Goal: Find specific page/section: Find specific page/section

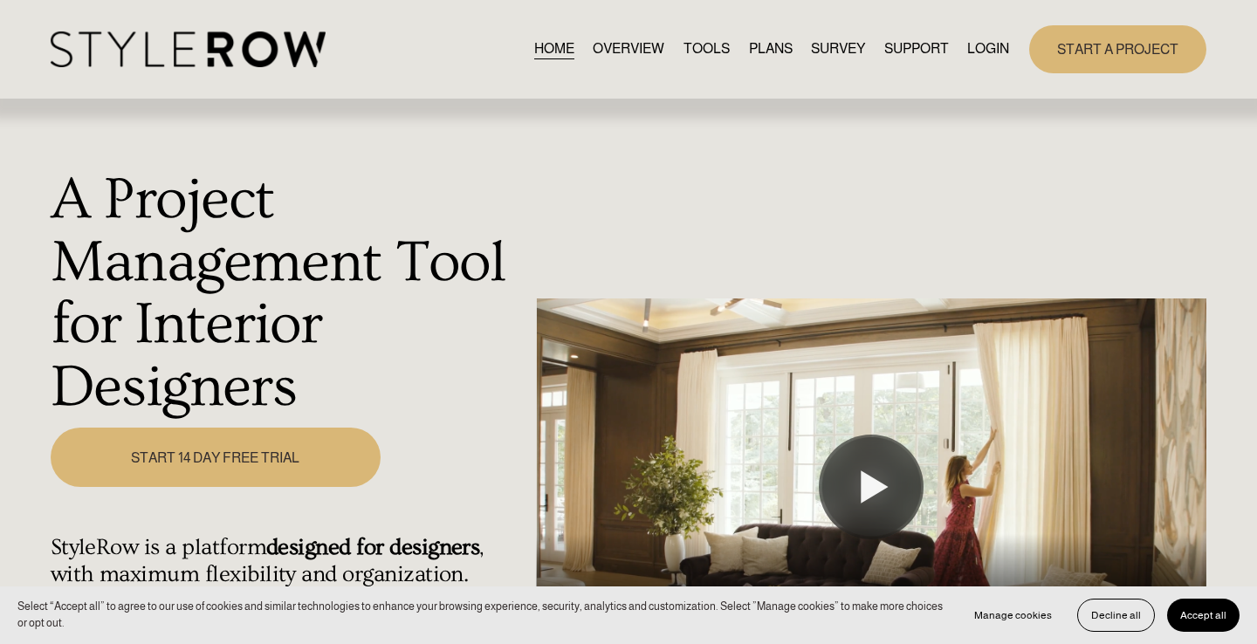
click at [990, 48] on link "LOGIN" at bounding box center [988, 50] width 42 height 24
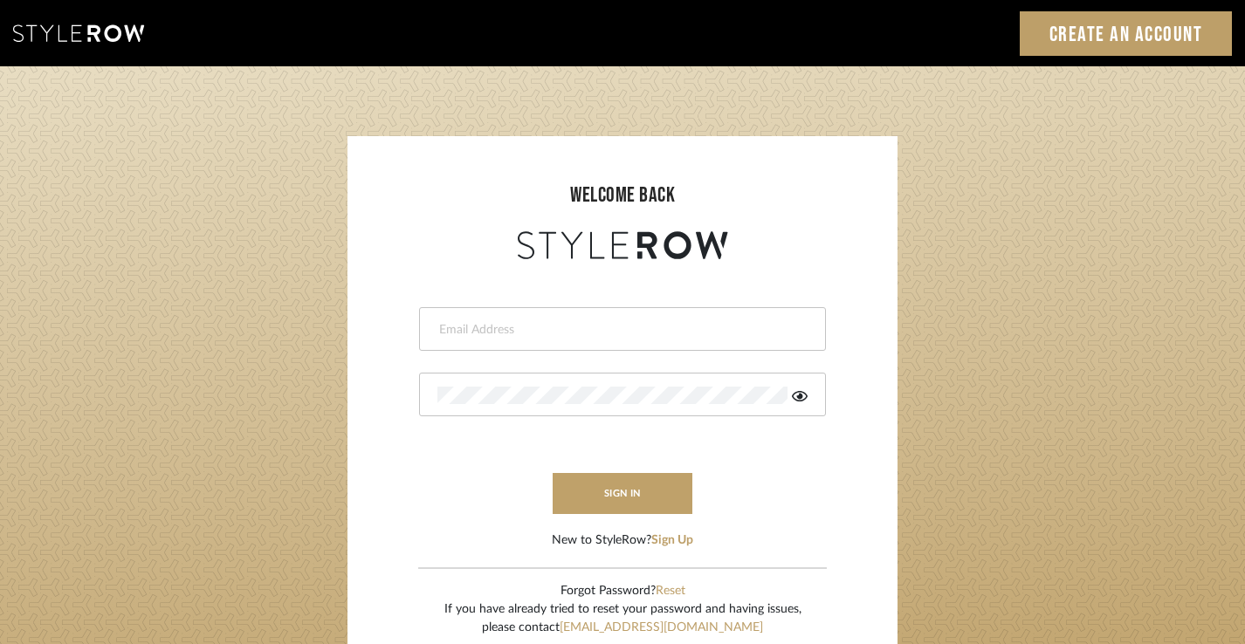
click at [478, 328] on input "email" at bounding box center [620, 329] width 366 height 17
click at [500, 332] on input "j" at bounding box center [620, 329] width 366 height 17
click at [500, 332] on input "jim@" at bounding box center [607, 329] width 341 height 17
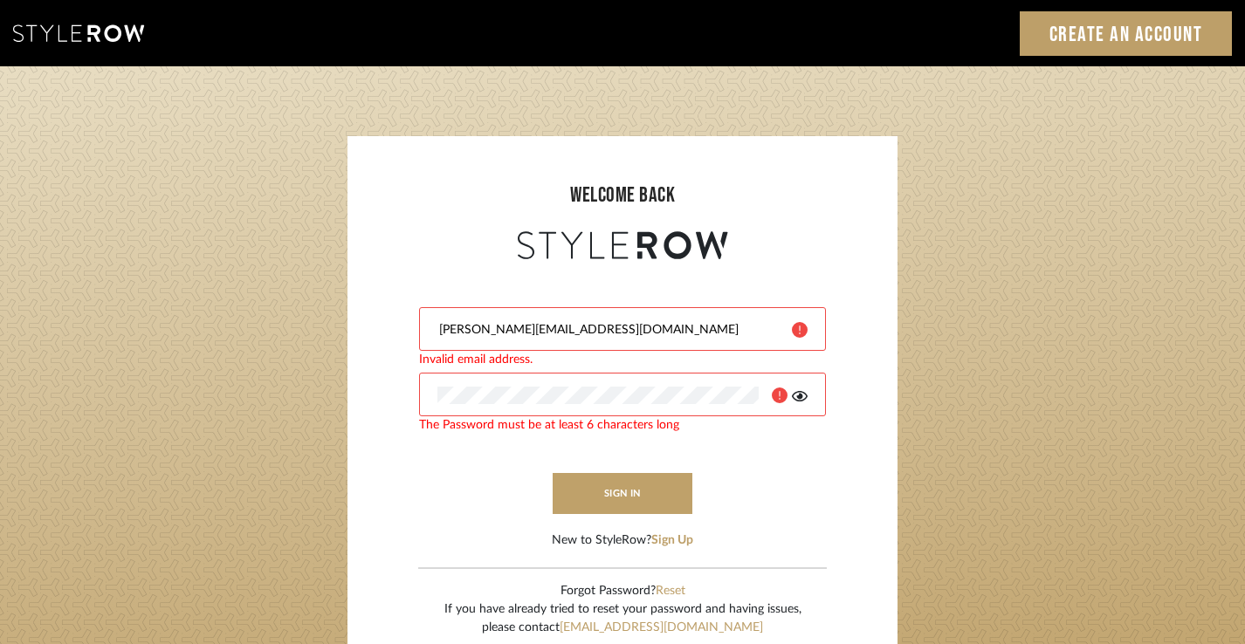
type input "jim@evolvedremodeling.com"
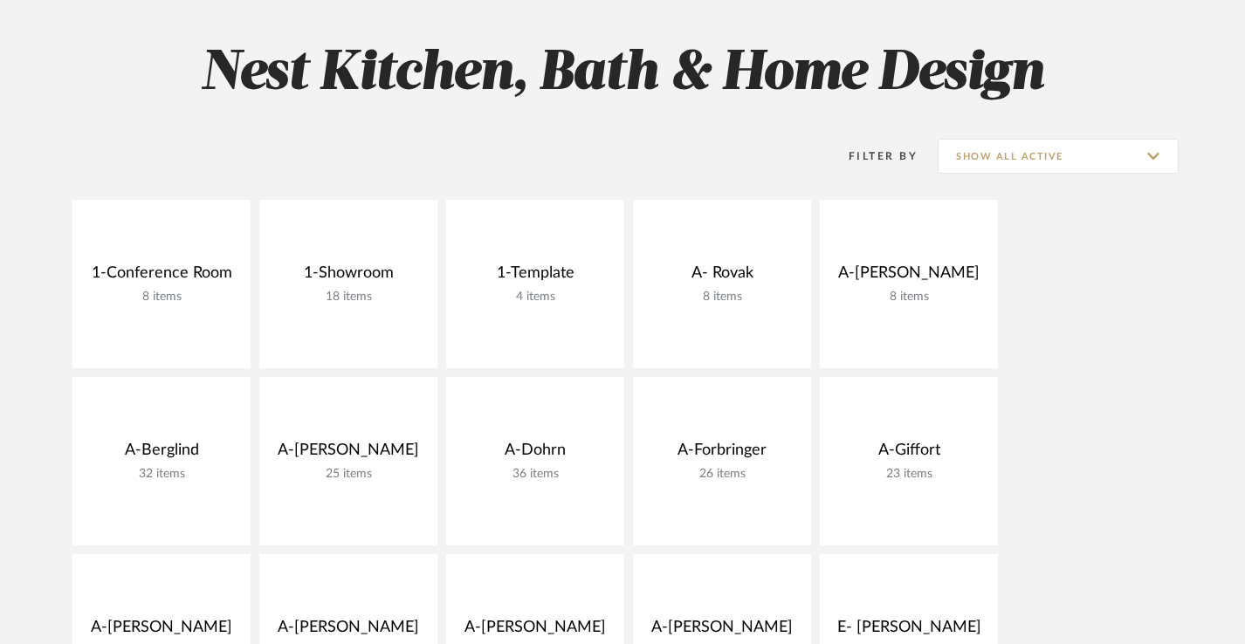
scroll to position [234, 0]
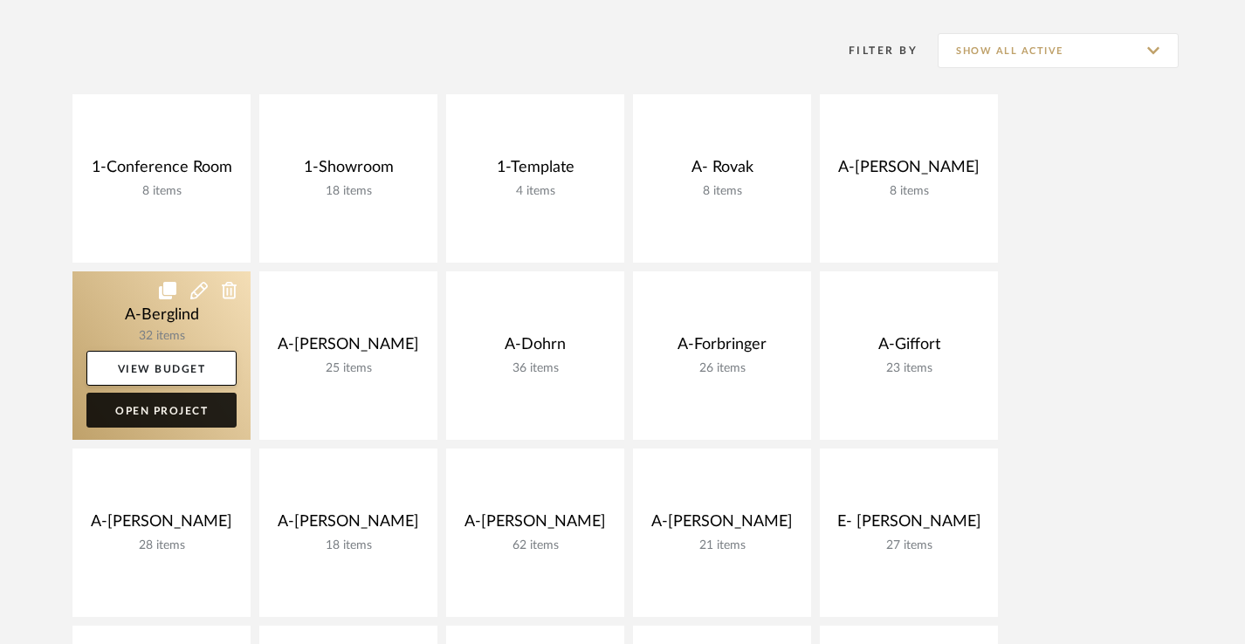
click at [180, 398] on link "Open Project" at bounding box center [161, 410] width 150 height 35
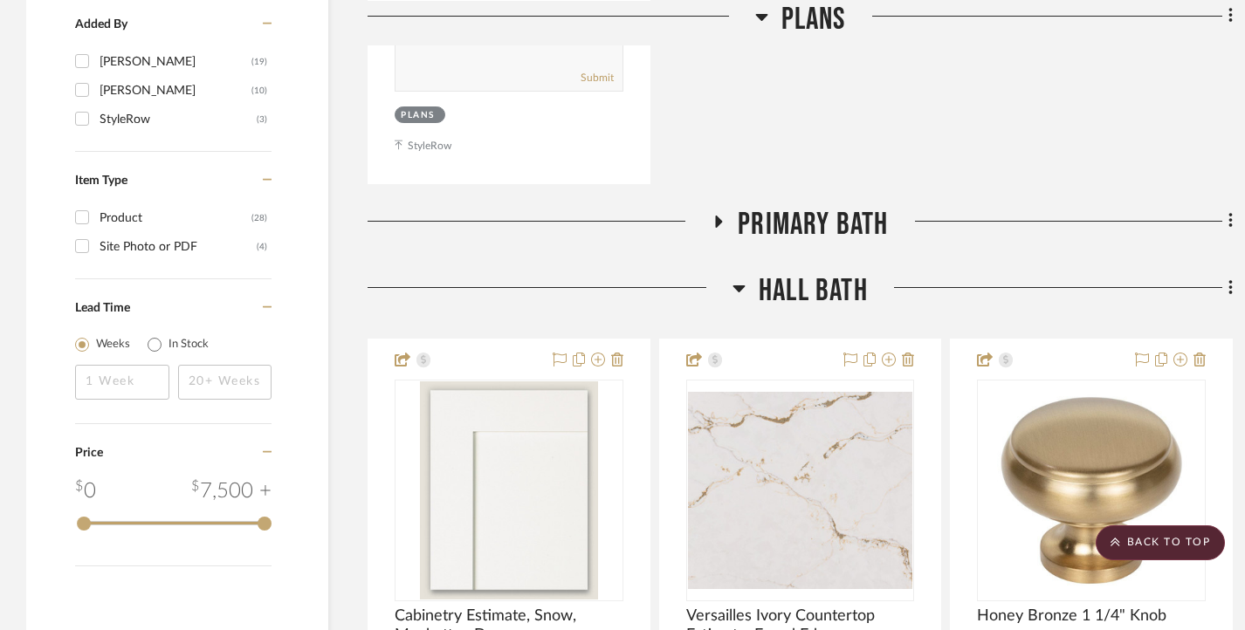
scroll to position [1948, 0]
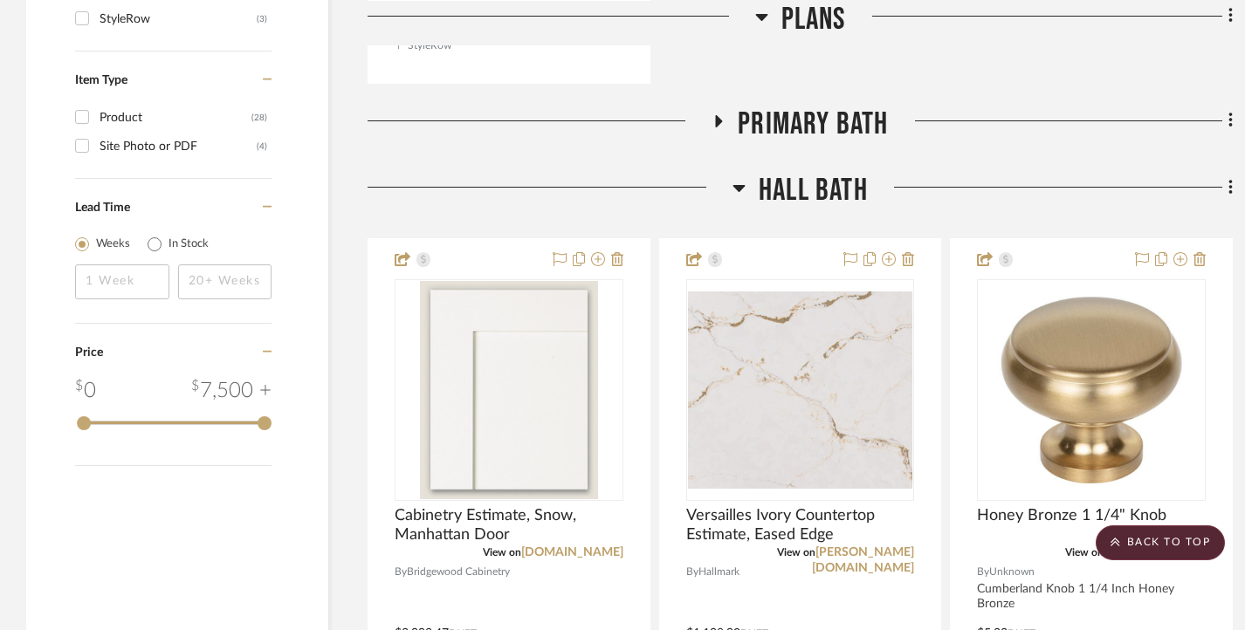
click at [716, 106] on h3 "Primary Bath" at bounding box center [799, 125] width 176 height 38
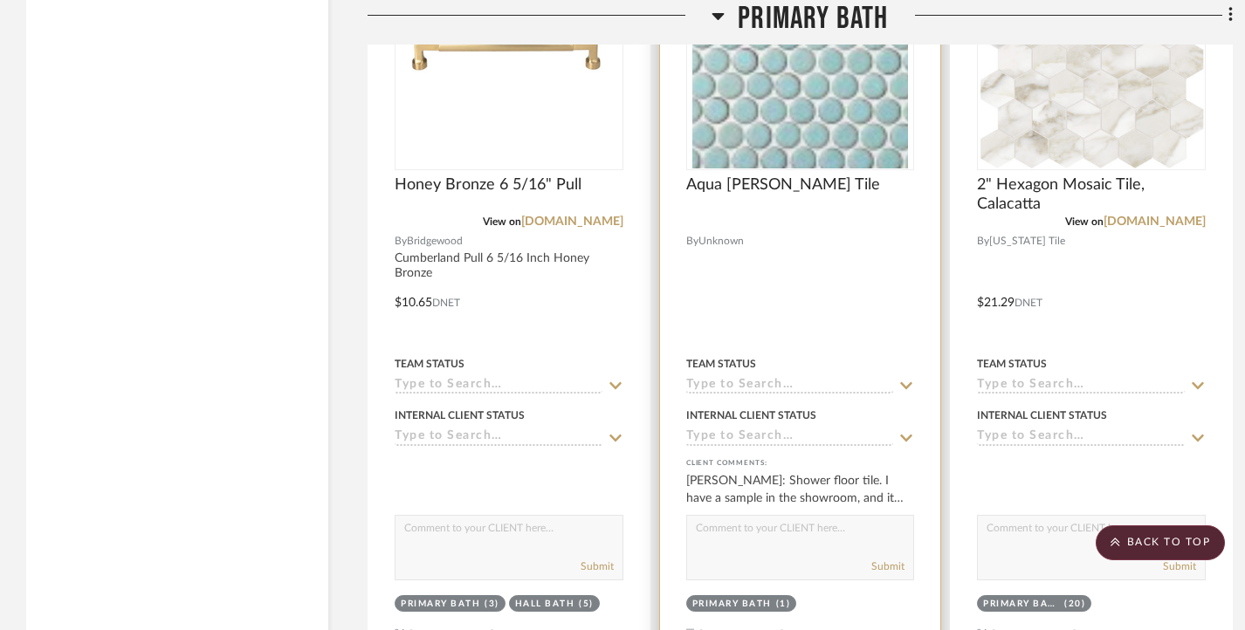
scroll to position [3094, 0]
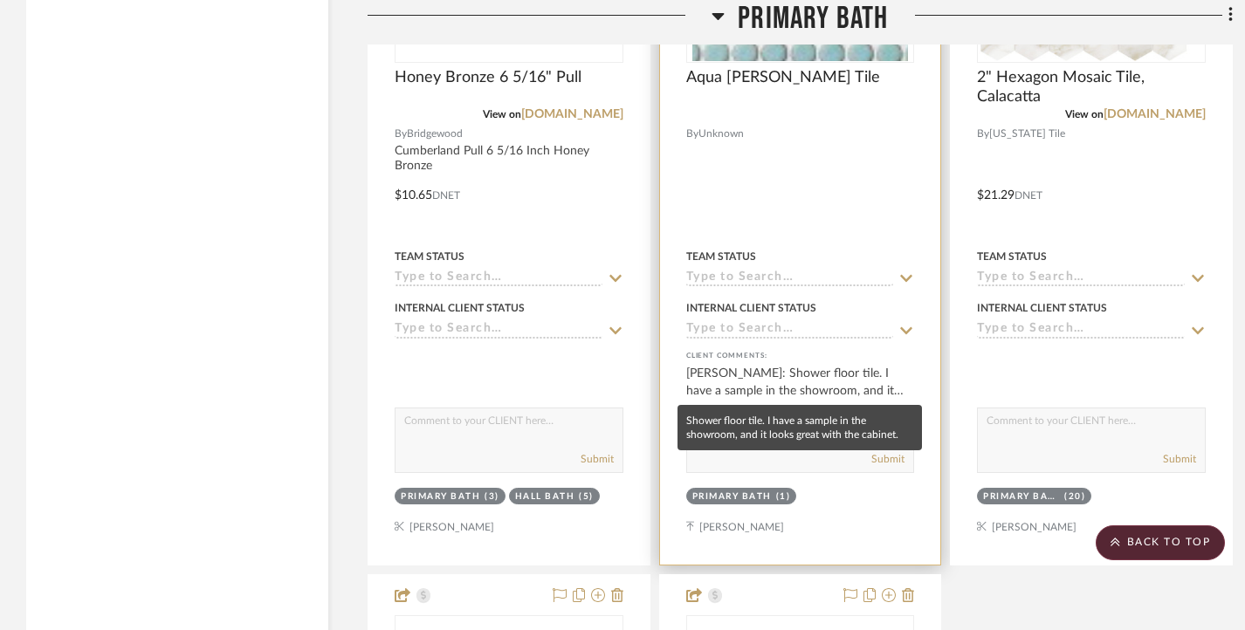
click at [785, 374] on div "Ashleigh Schroeder: Shower floor tile. I have a sample in the showroom, and it …" at bounding box center [800, 382] width 229 height 35
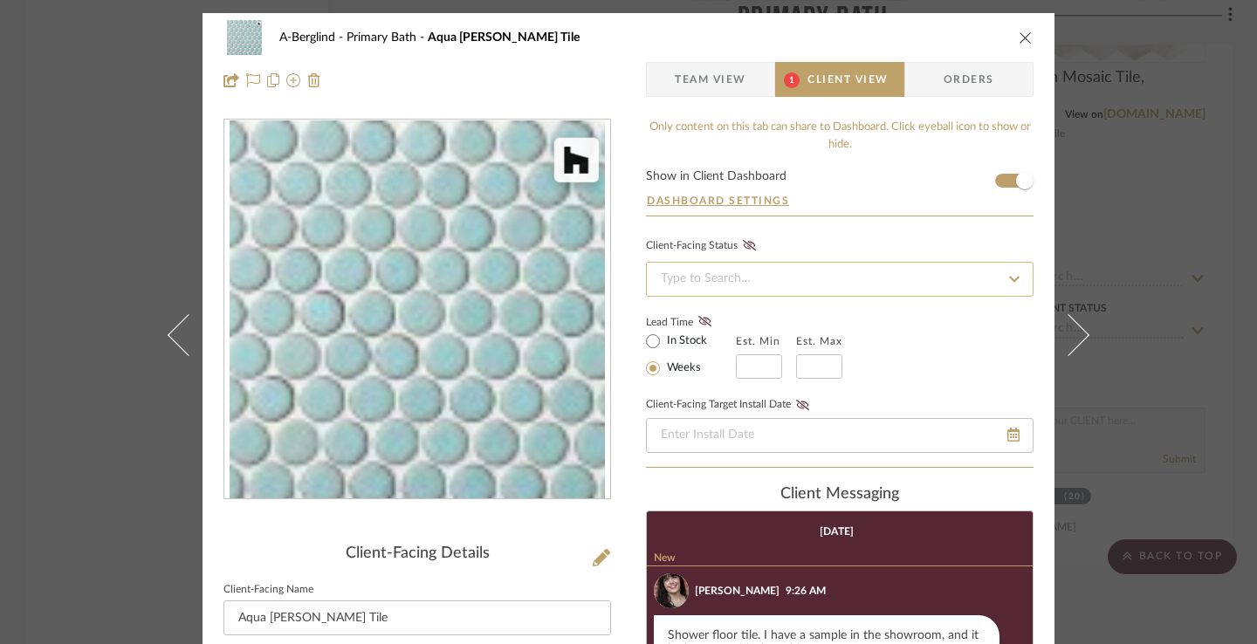
scroll to position [308, 0]
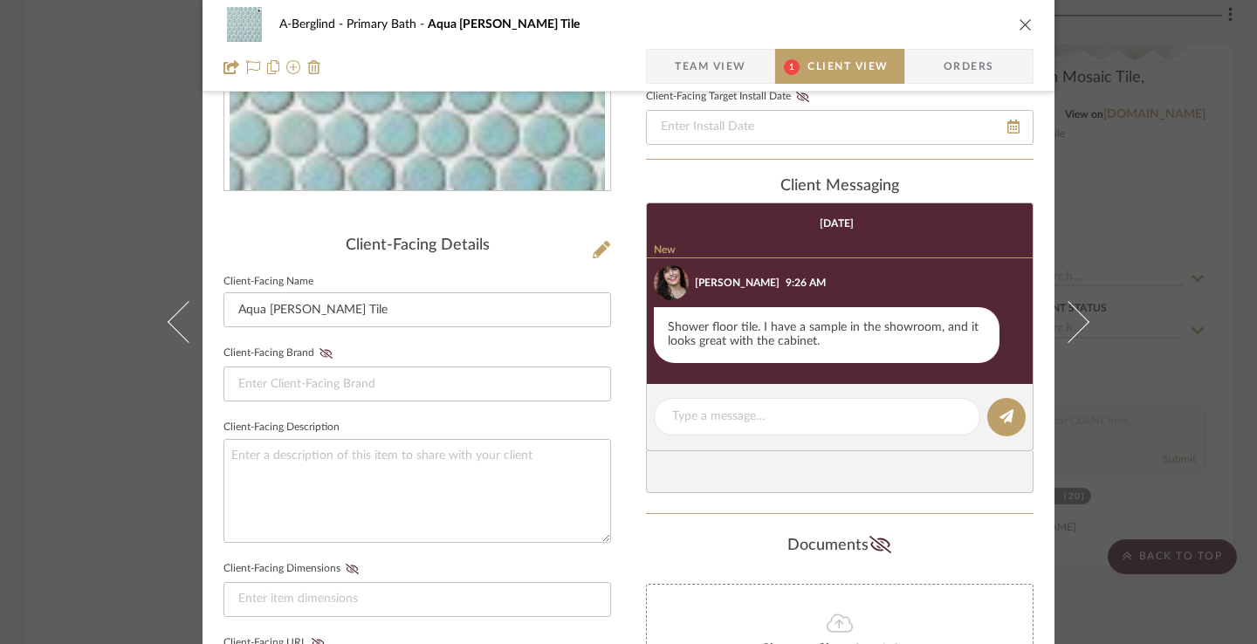
click at [1166, 229] on div "A-Berglind Primary Bath Aqua Penny Tile Team View 1 Client View Orders Client-F…" at bounding box center [628, 322] width 1257 height 644
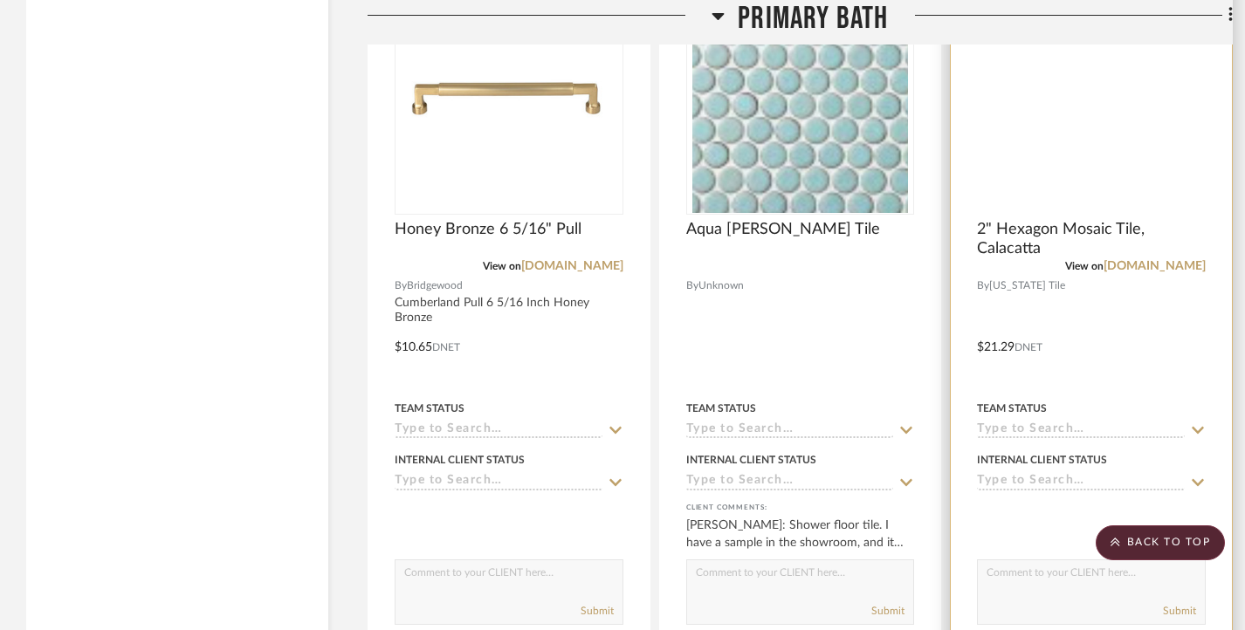
scroll to position [2823, 0]
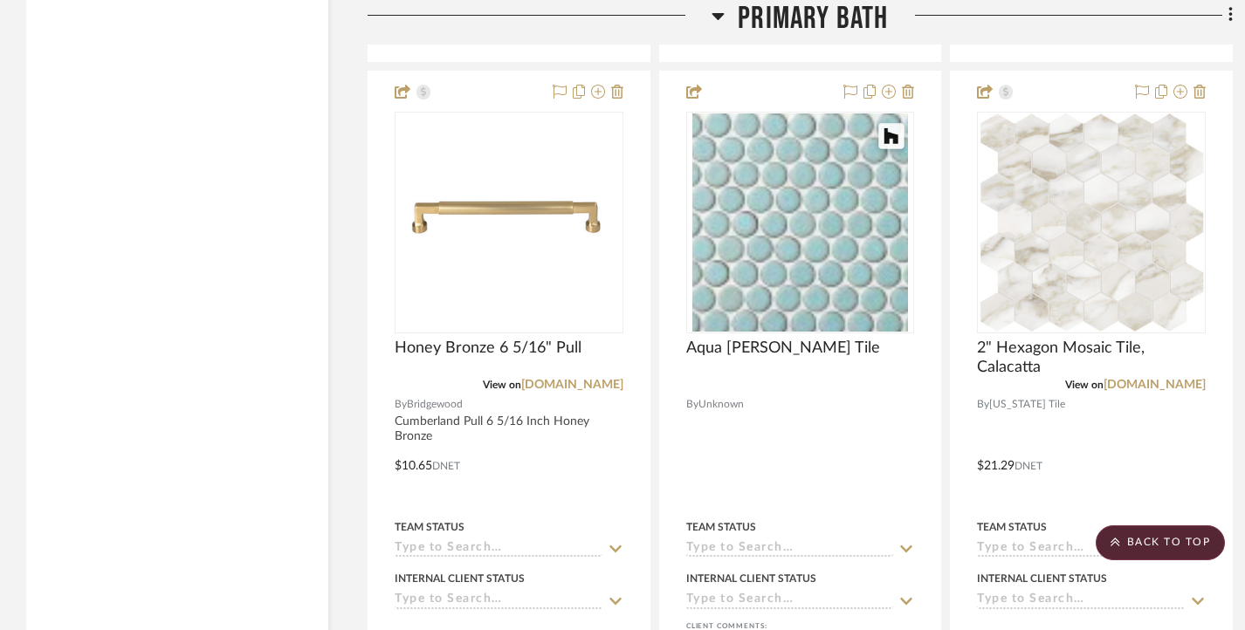
click at [723, 15] on icon at bounding box center [717, 15] width 13 height 21
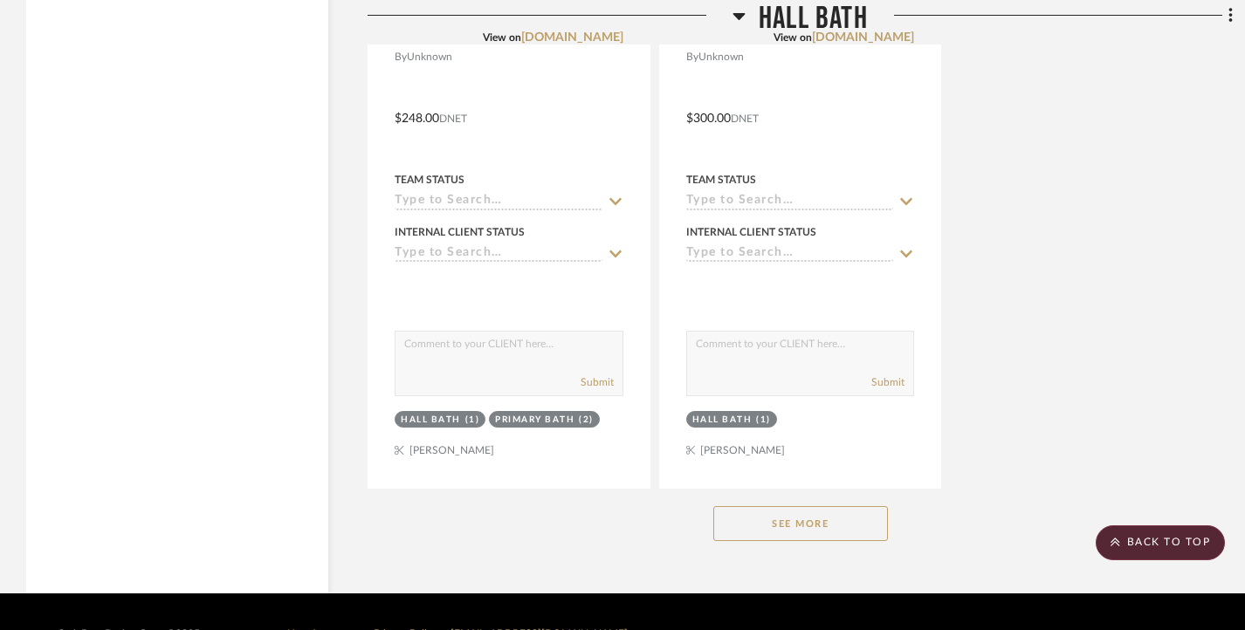
scroll to position [4051, 0]
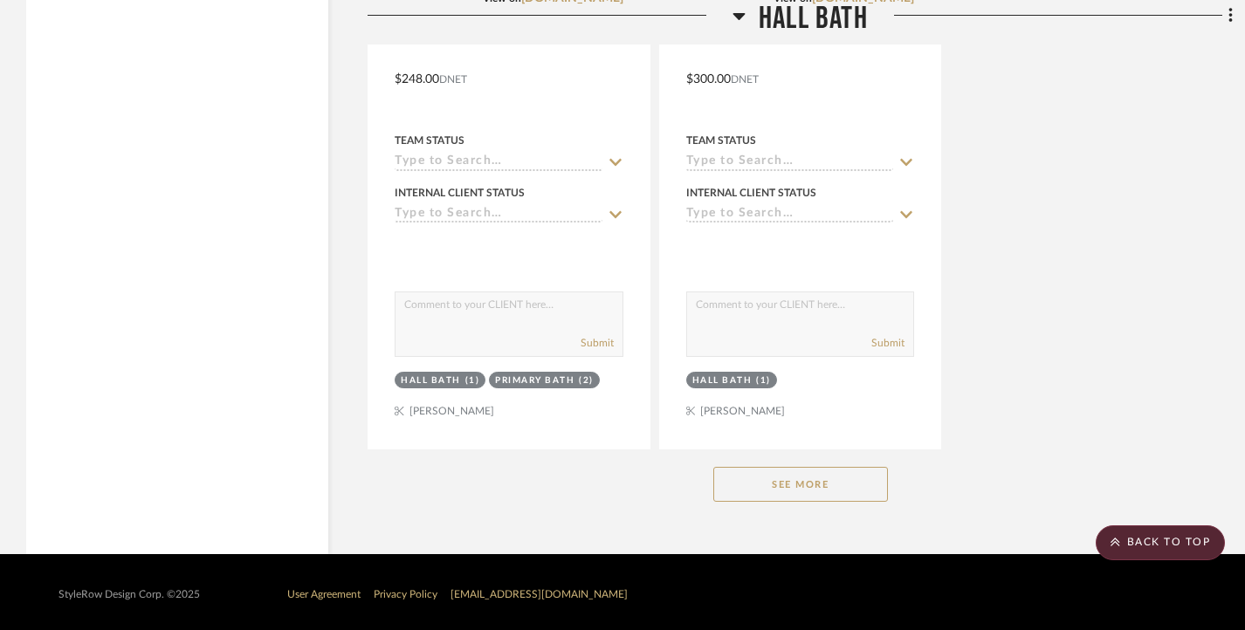
click at [776, 479] on button "See More" at bounding box center [800, 484] width 175 height 35
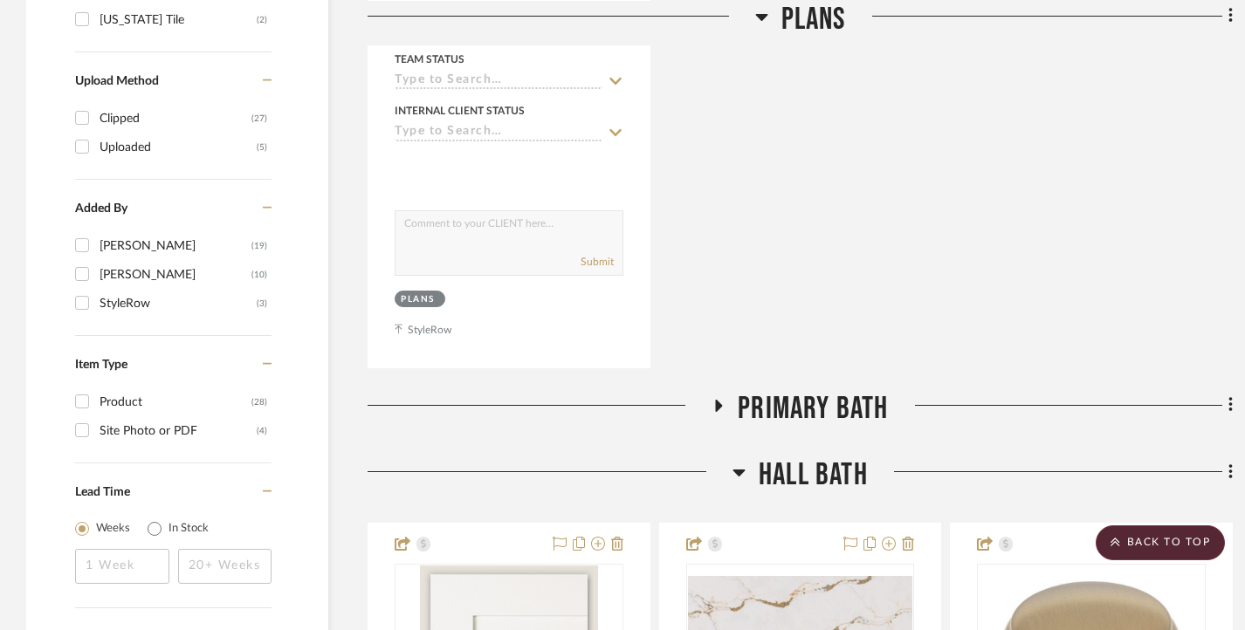
scroll to position [1772, 0]
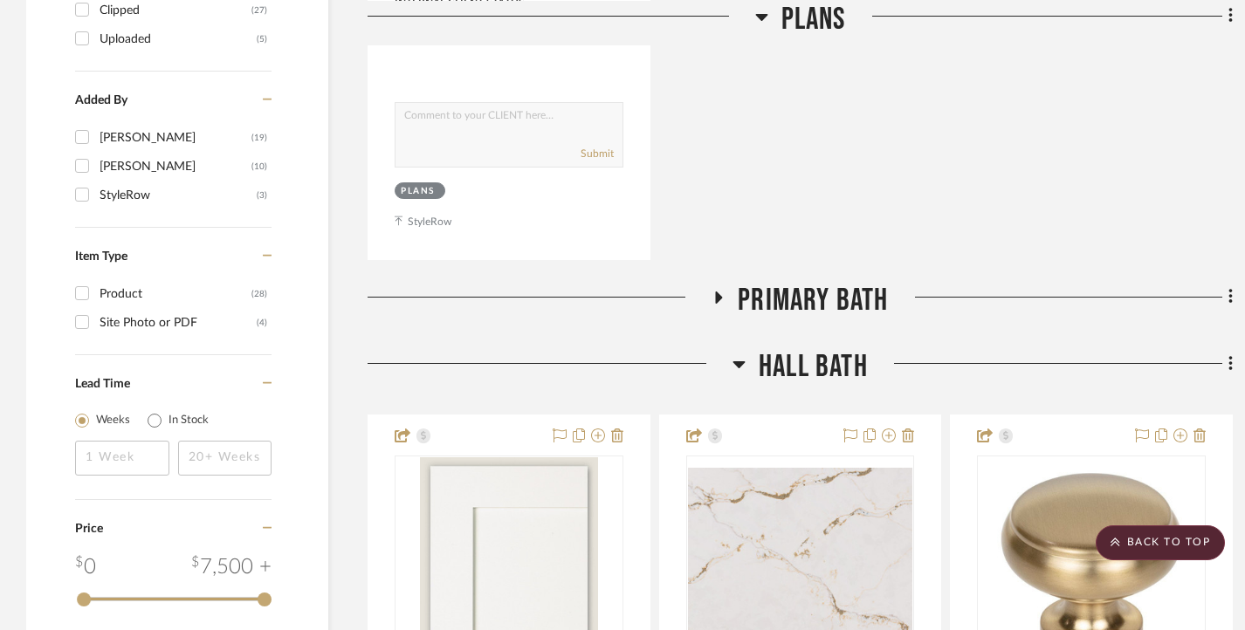
click at [713, 297] on icon at bounding box center [718, 297] width 21 height 13
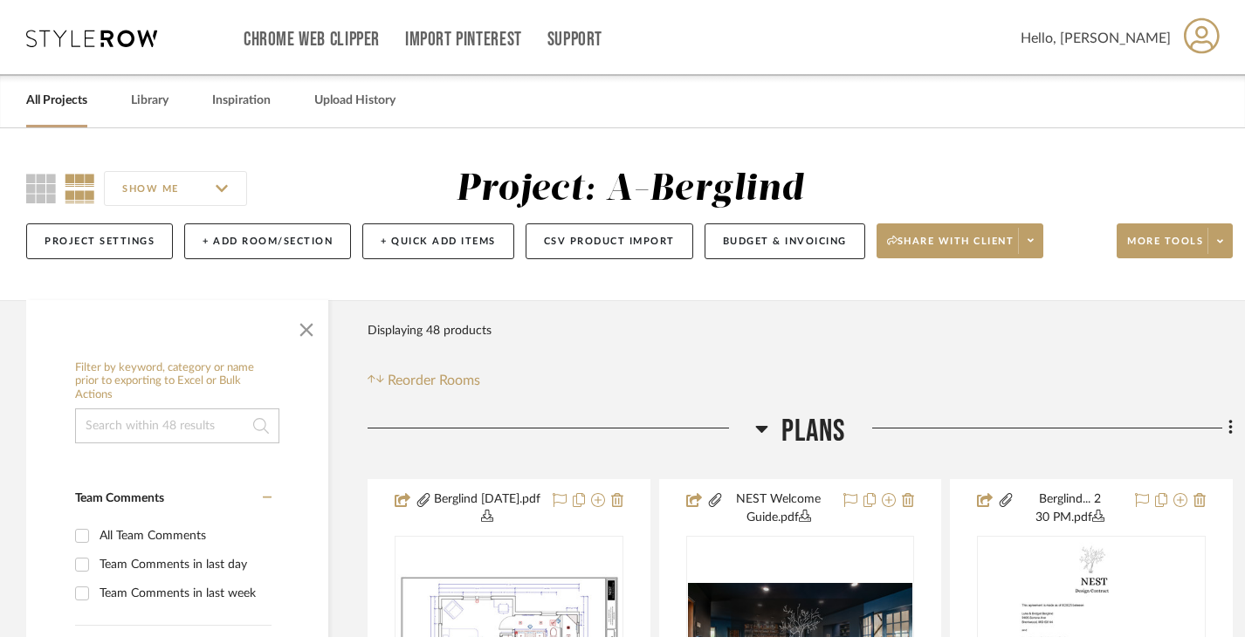
scroll to position [0, 0]
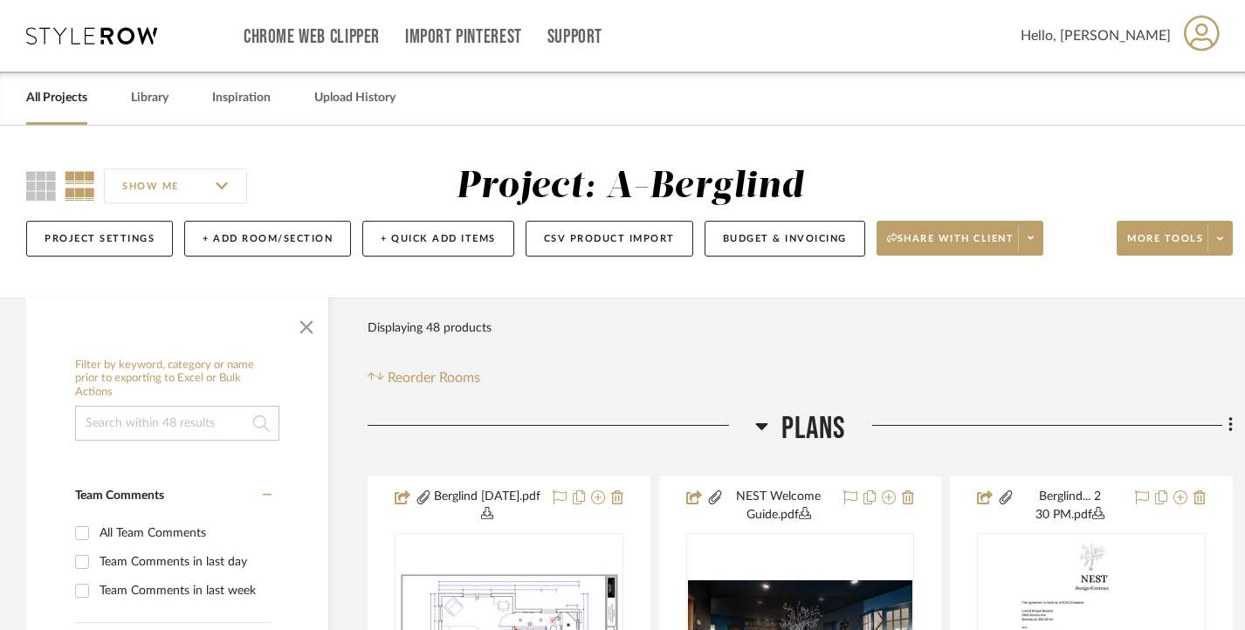
click at [56, 99] on link "All Projects" at bounding box center [56, 98] width 61 height 24
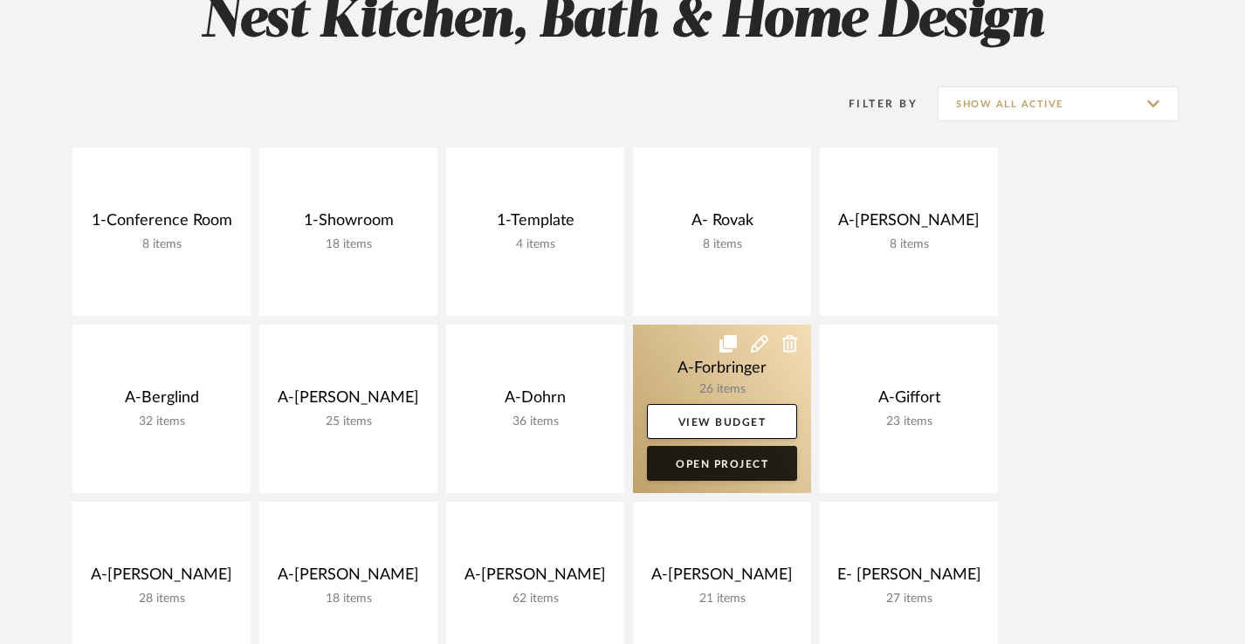
scroll to position [251, 0]
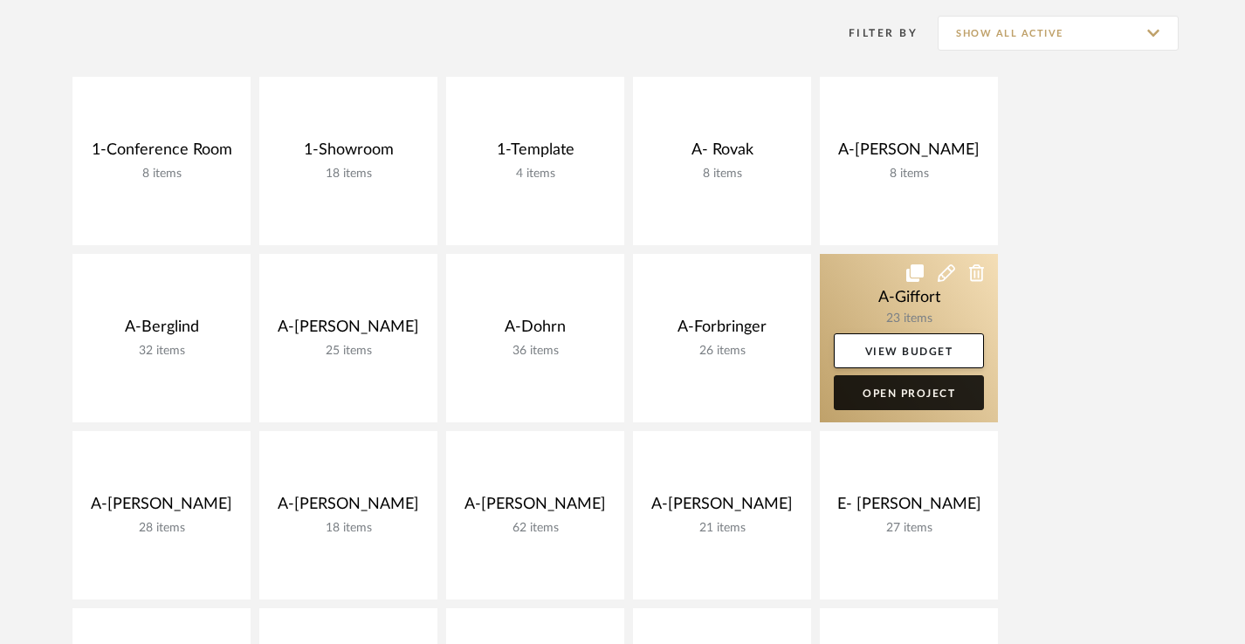
click at [907, 389] on link "Open Project" at bounding box center [908, 392] width 150 height 35
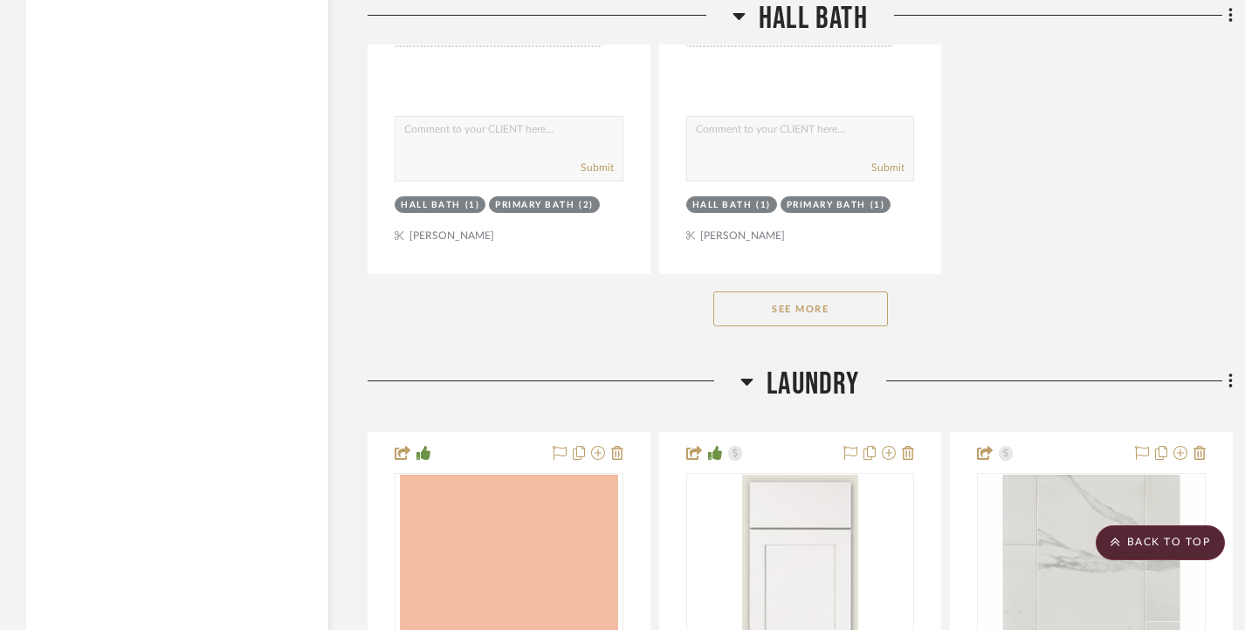
scroll to position [6675, 0]
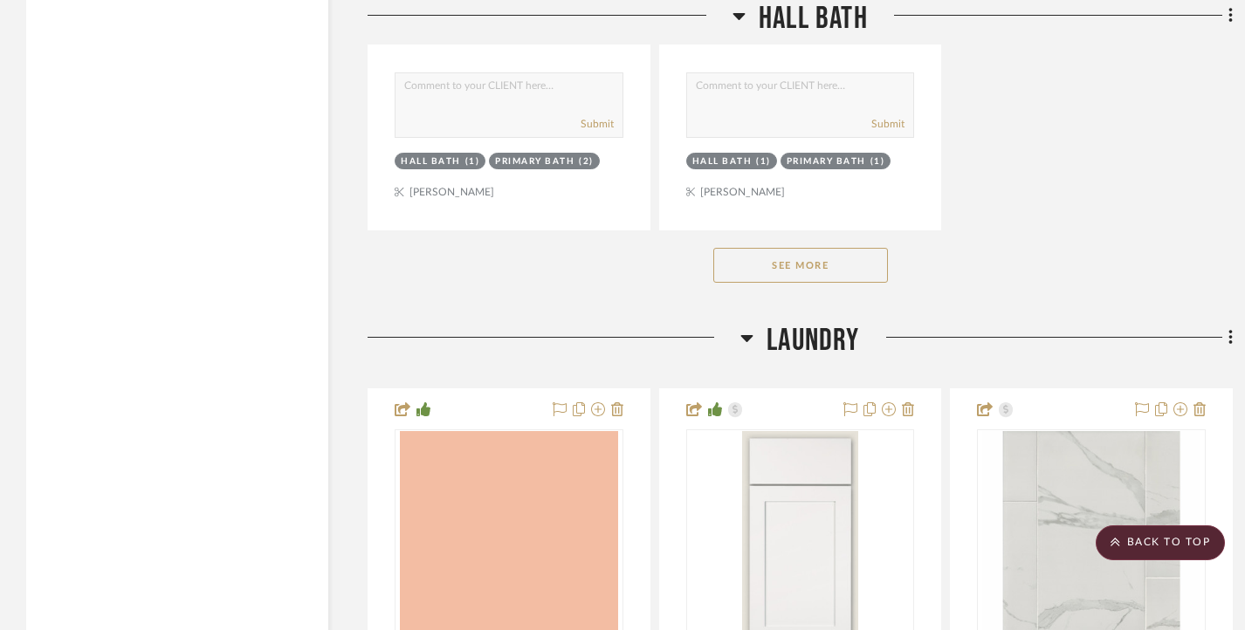
click at [806, 238] on div "See More" at bounding box center [799, 265] width 865 height 70
click at [806, 250] on button "See More" at bounding box center [800, 265] width 175 height 35
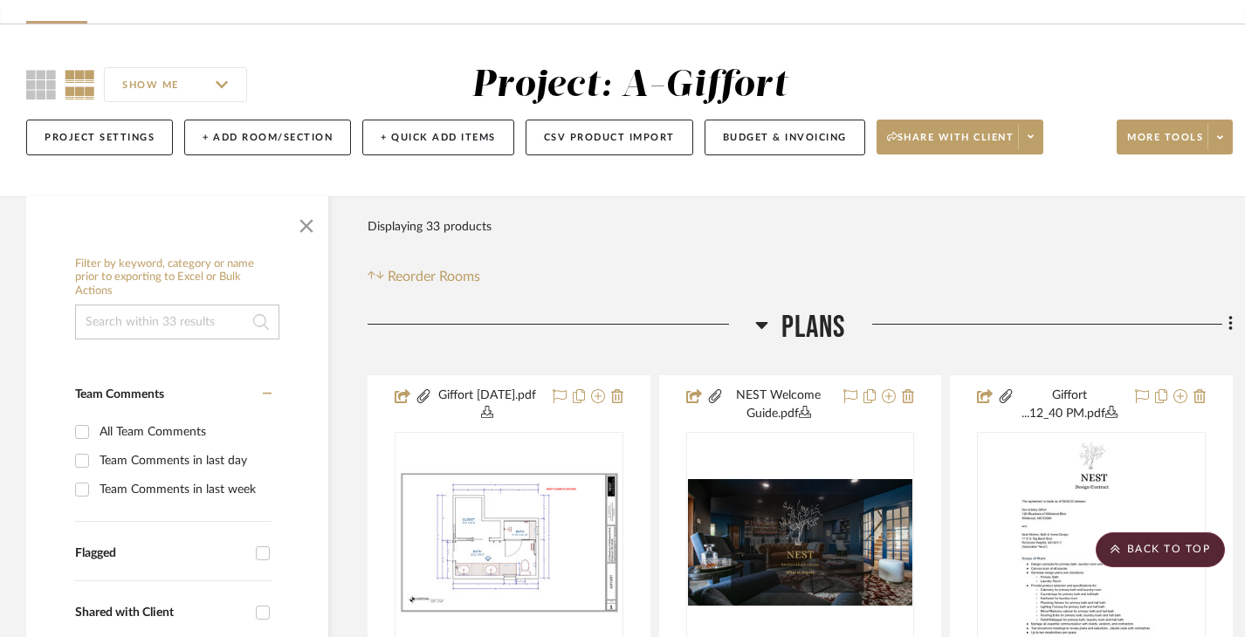
scroll to position [0, 0]
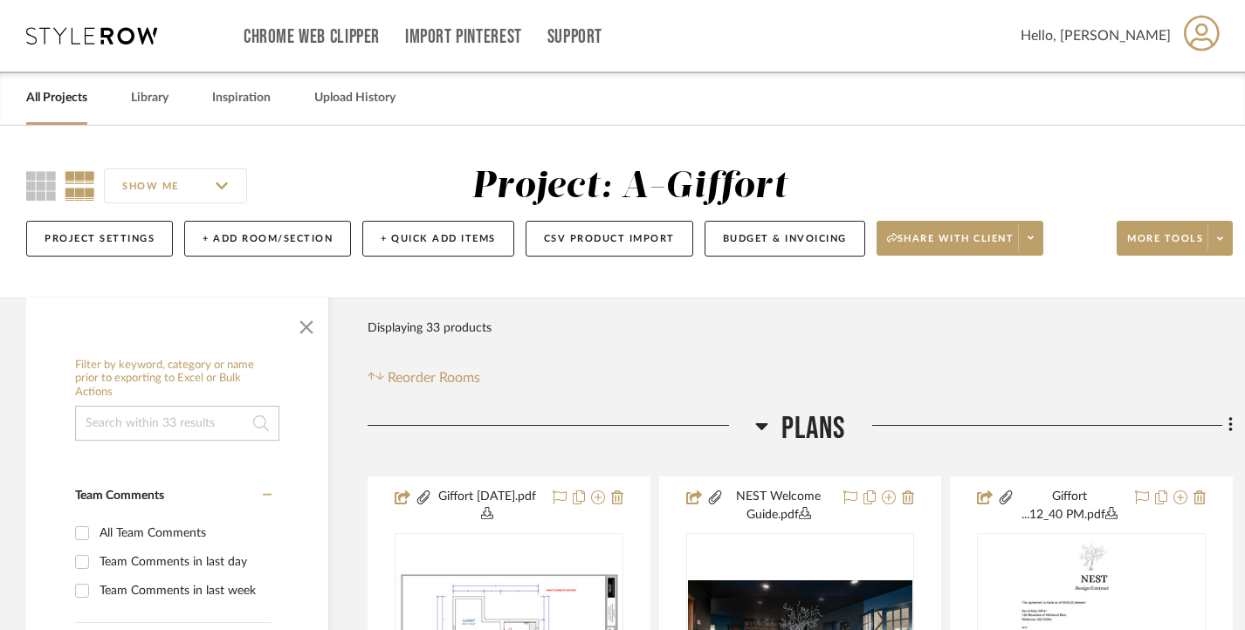
click at [45, 103] on link "All Projects" at bounding box center [56, 98] width 61 height 24
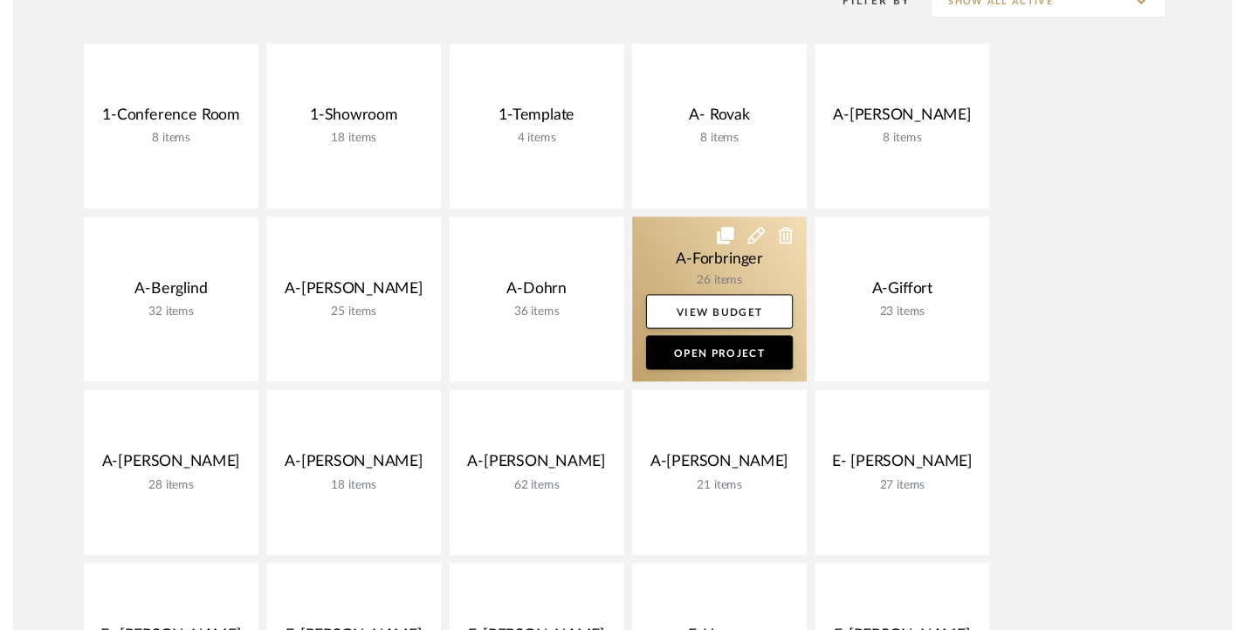
scroll to position [306, 0]
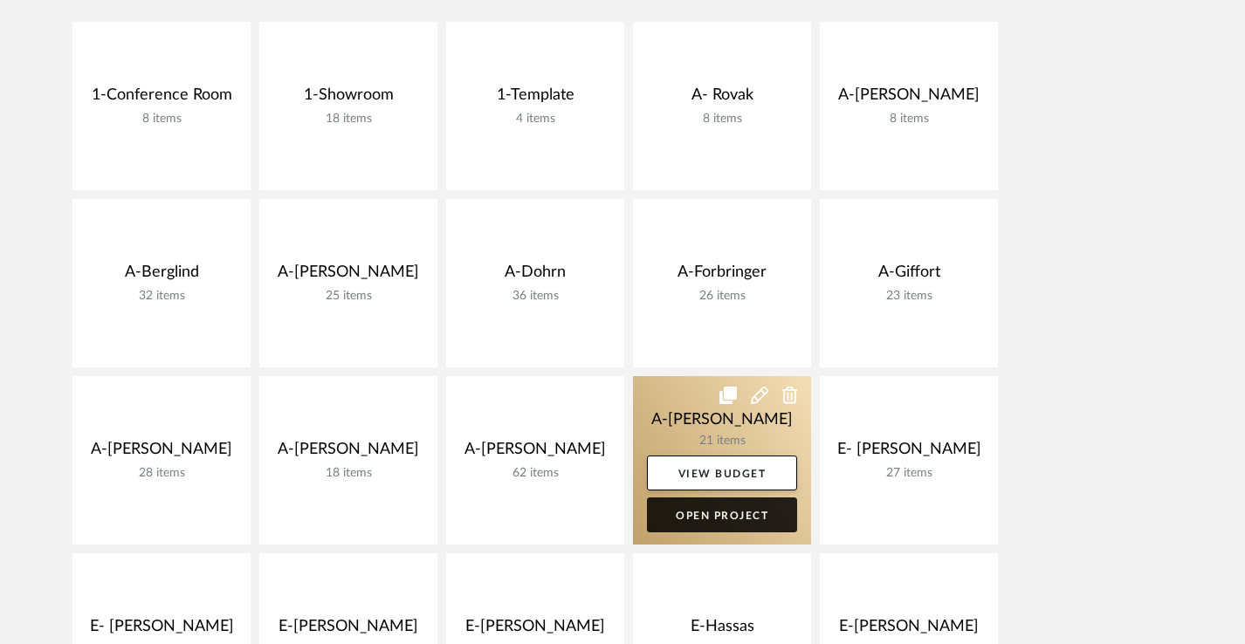
click at [699, 515] on link "Open Project" at bounding box center [722, 514] width 150 height 35
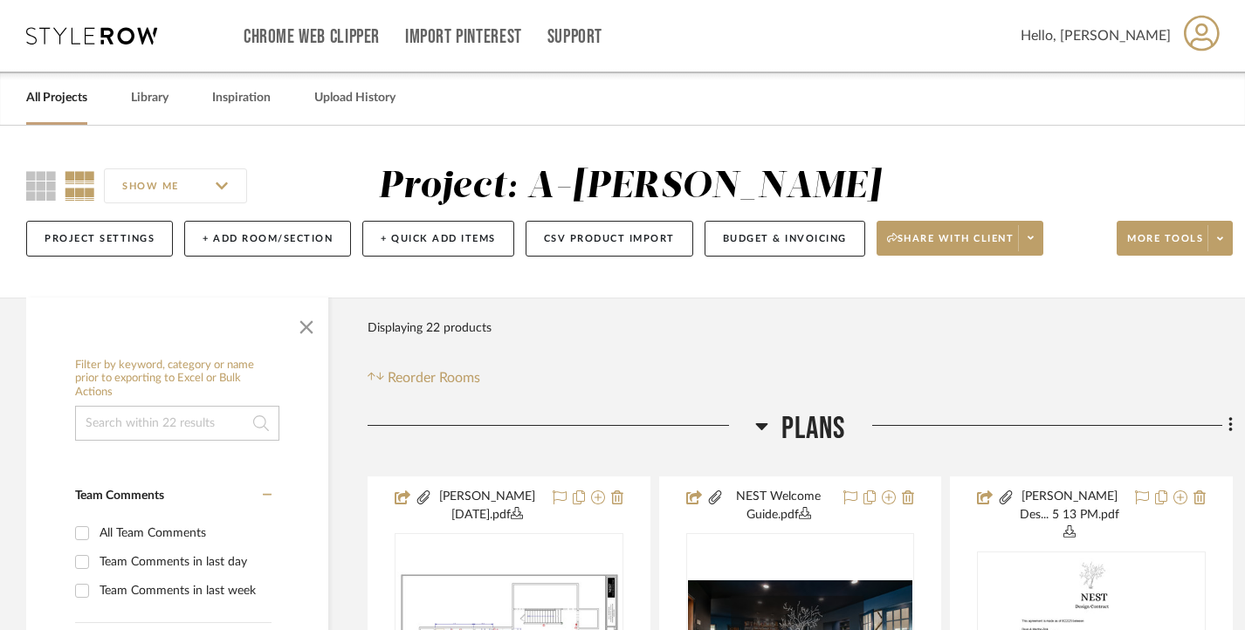
click at [54, 72] on div "All Projects" at bounding box center [56, 98] width 61 height 53
click at [54, 101] on link "All Projects" at bounding box center [56, 98] width 61 height 24
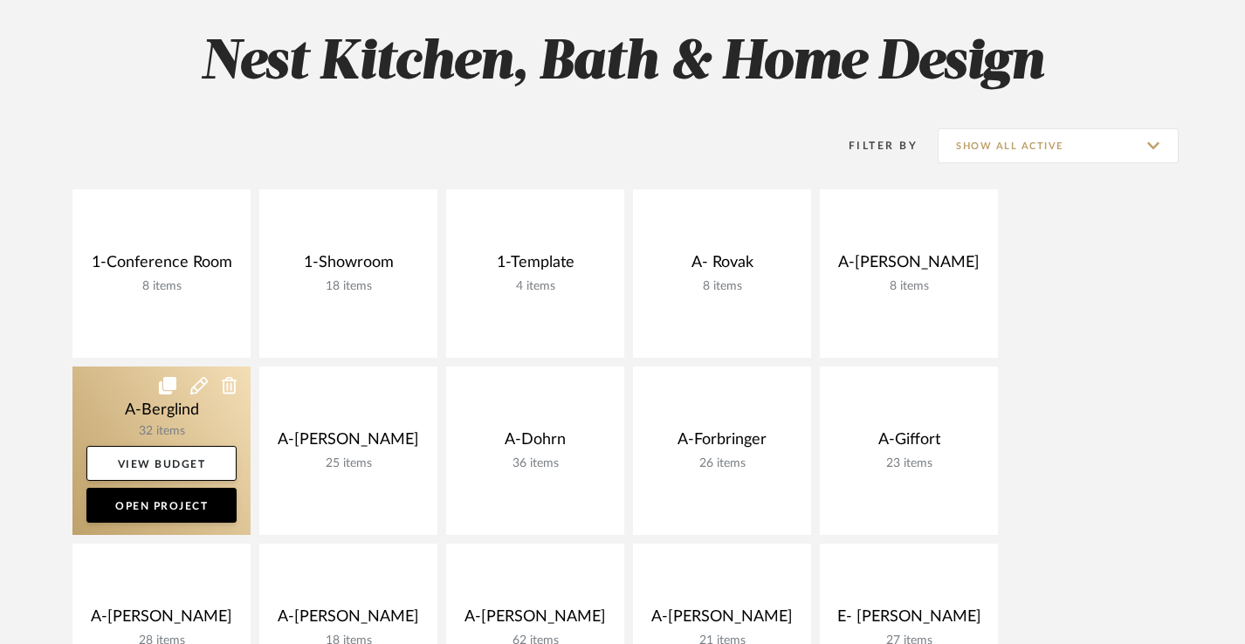
scroll to position [189, 0]
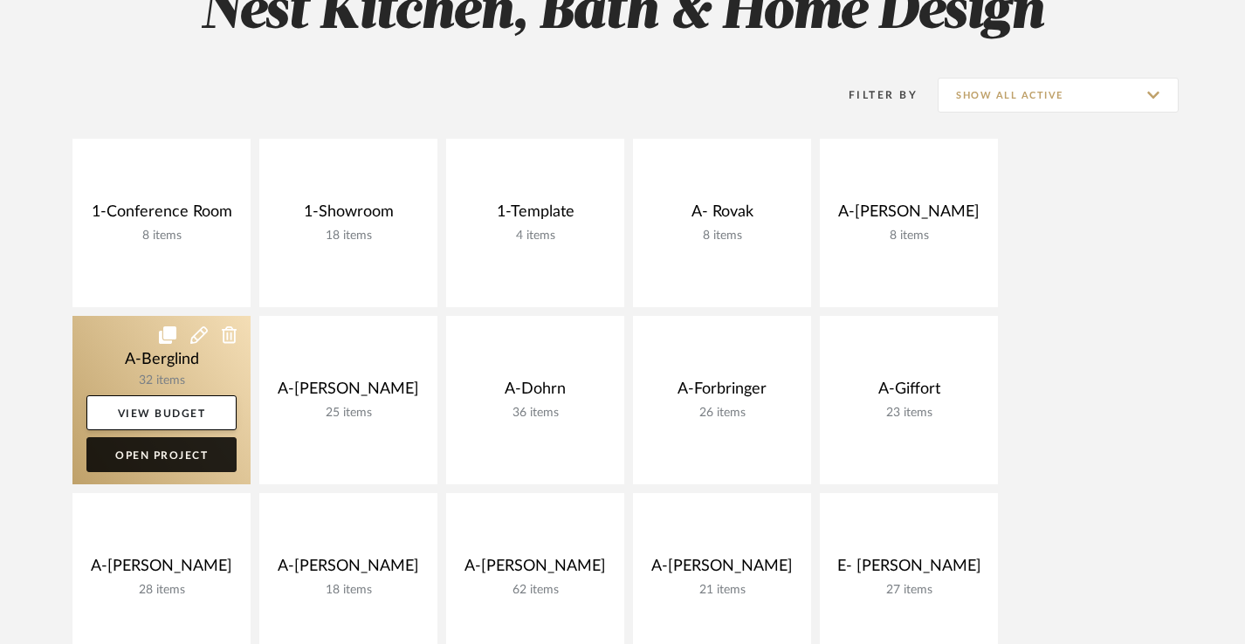
click at [153, 460] on link "Open Project" at bounding box center [161, 454] width 150 height 35
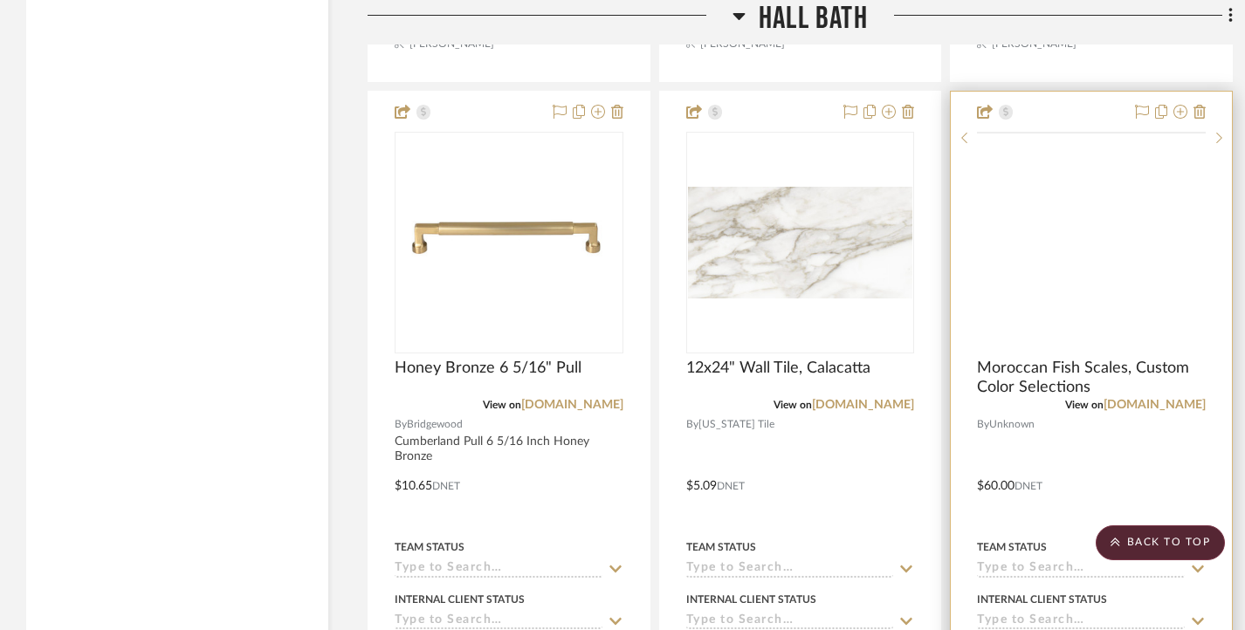
scroll to position [5227, 0]
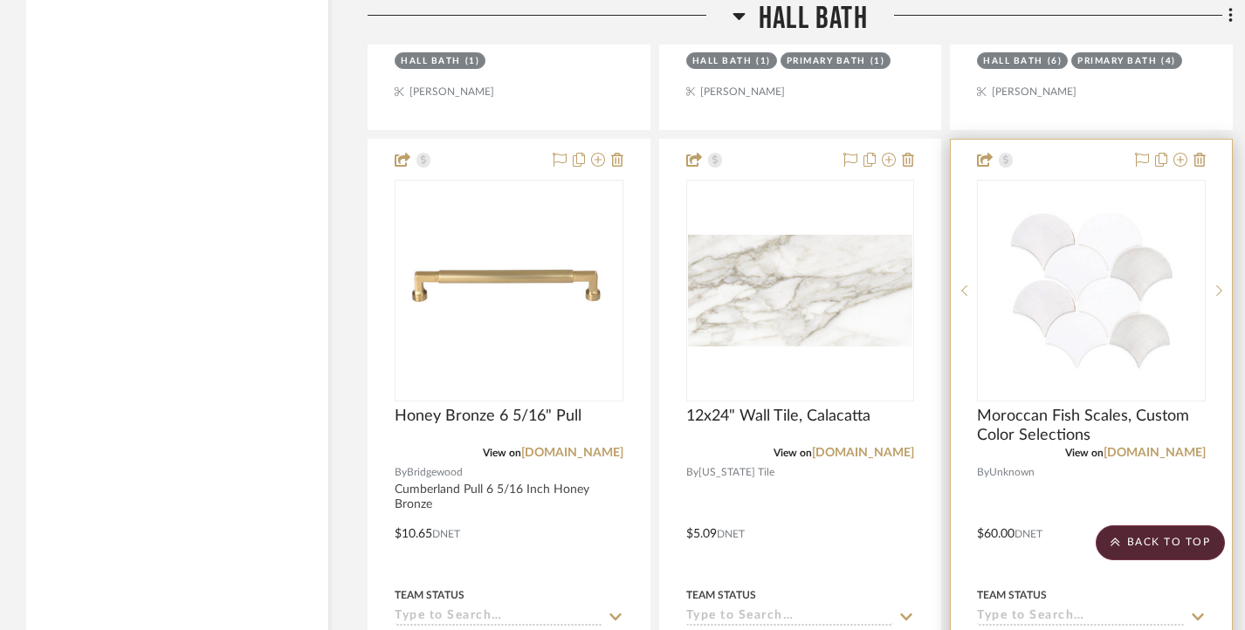
click at [1101, 308] on img "0" at bounding box center [1090, 290] width 225 height 169
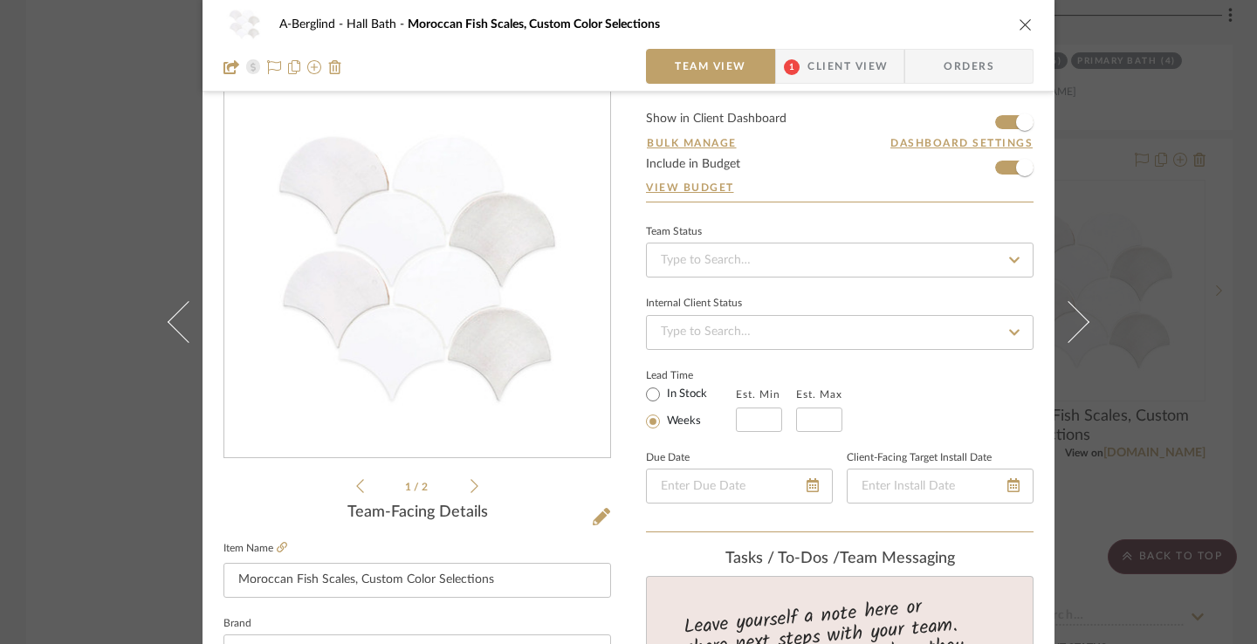
scroll to position [0, 0]
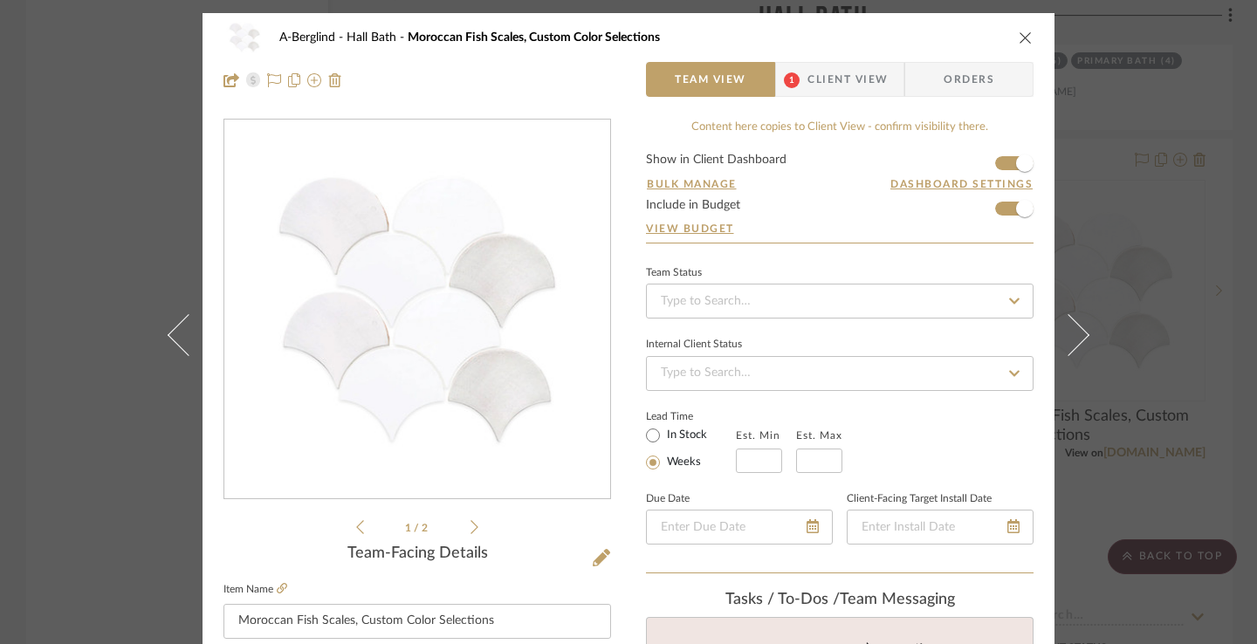
click at [1024, 39] on icon "close" at bounding box center [1026, 38] width 14 height 14
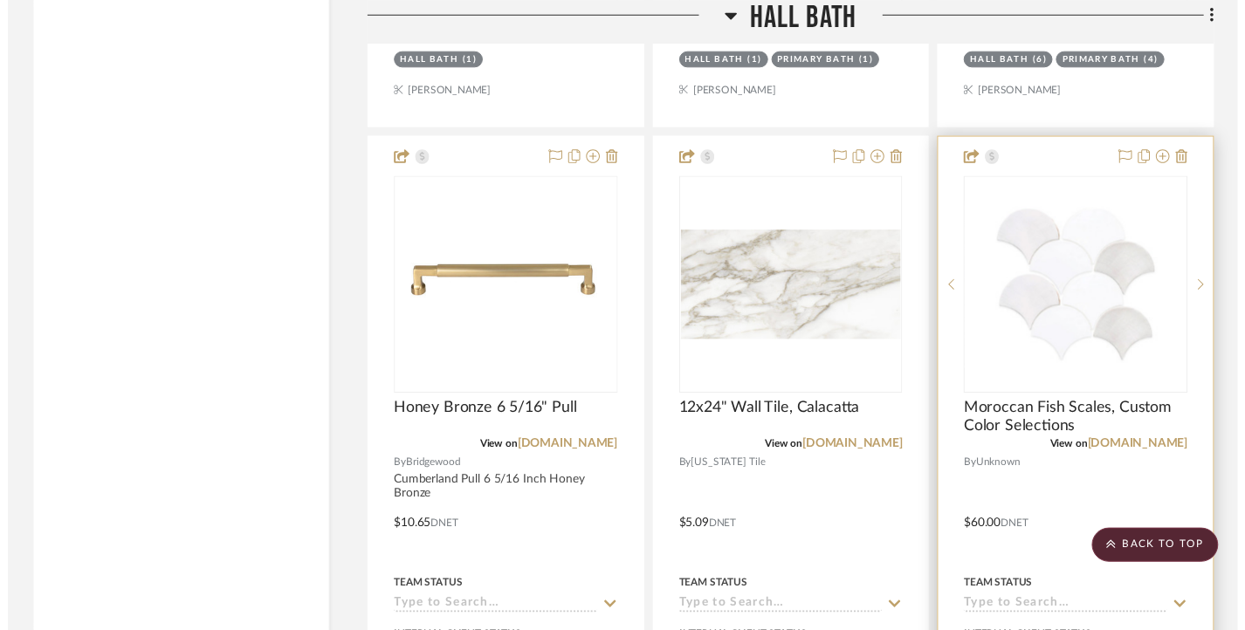
scroll to position [5227, 0]
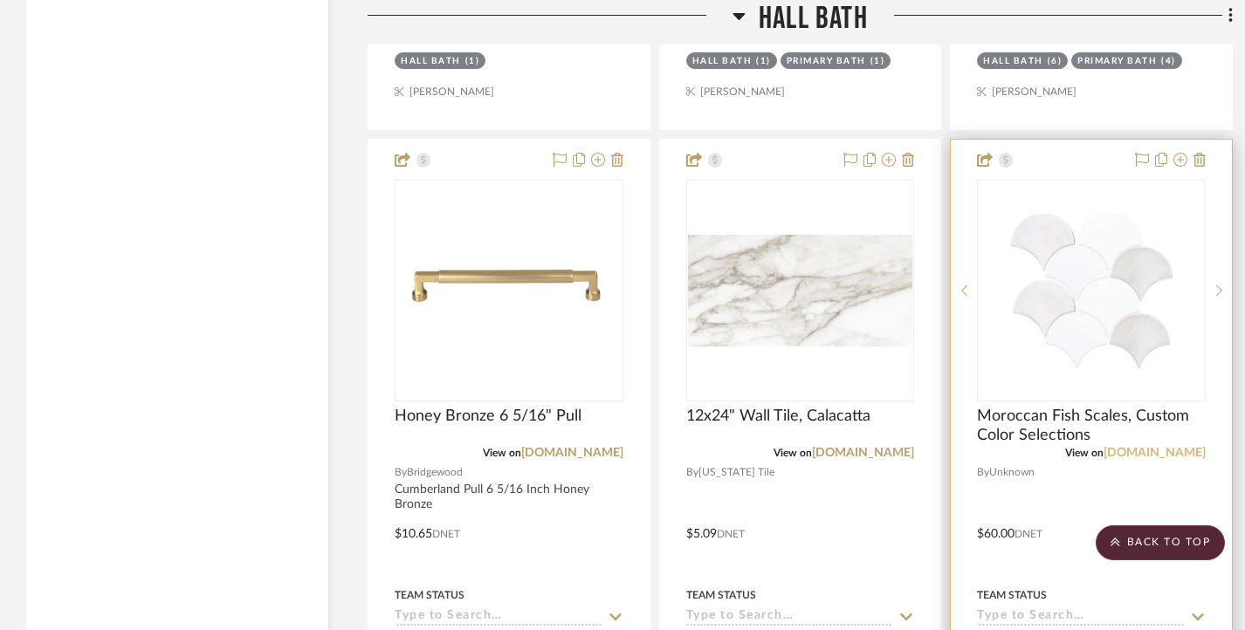
click at [1117, 448] on link "mercurymosaics.com" at bounding box center [1154, 453] width 102 height 12
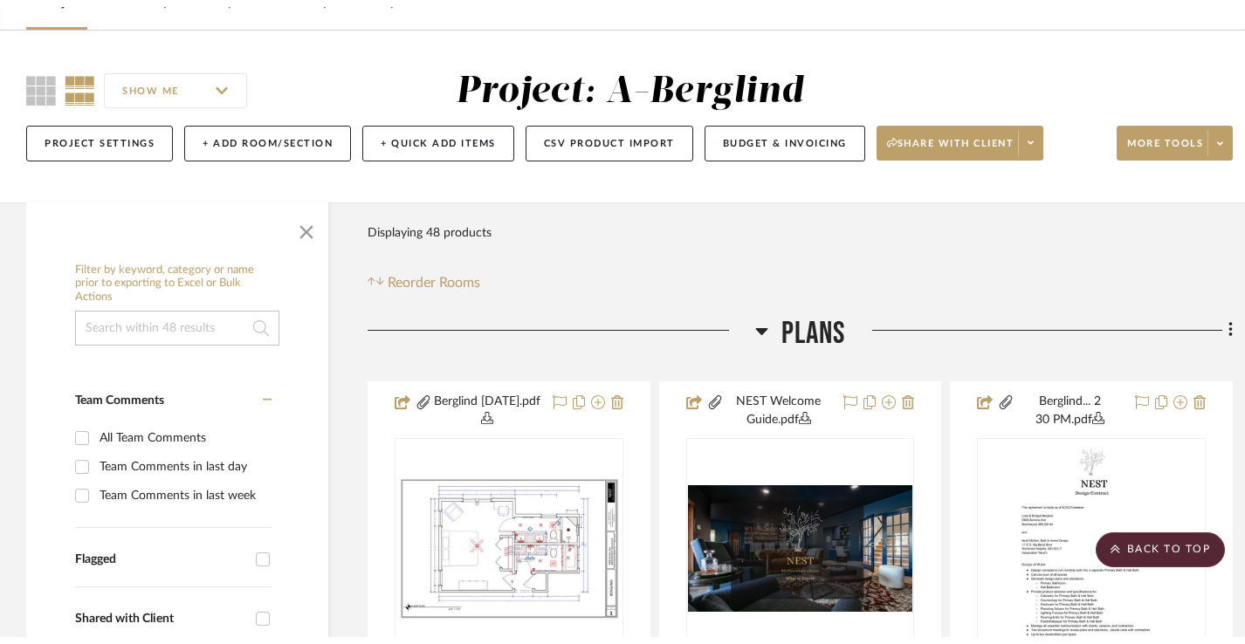
scroll to position [0, 0]
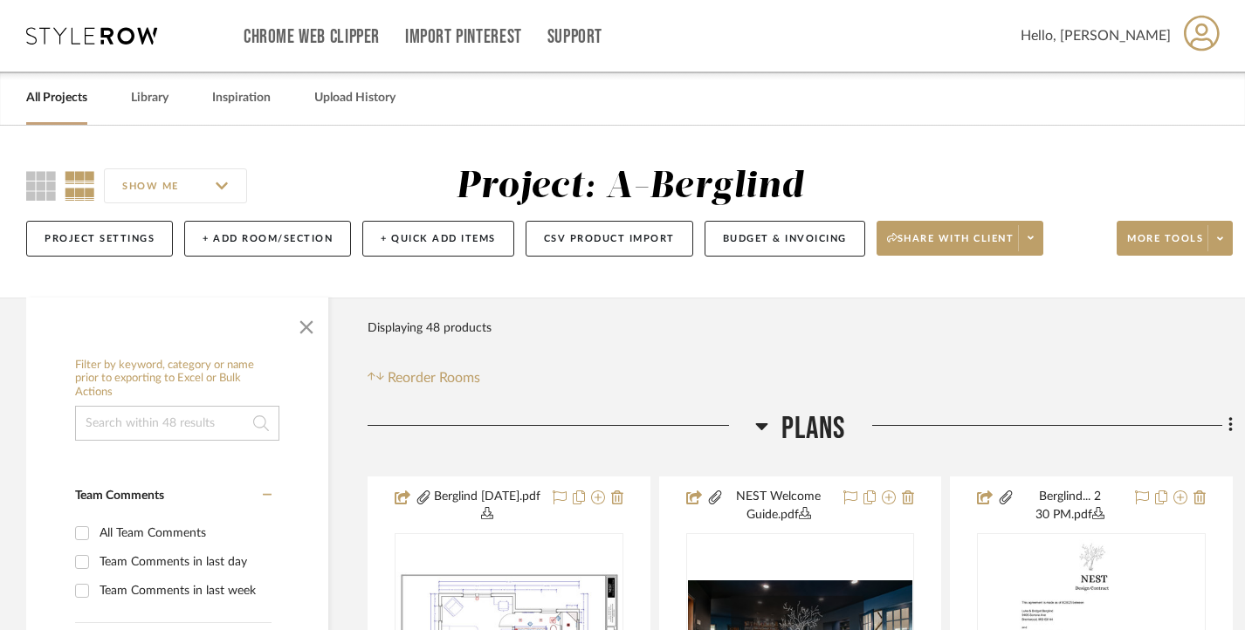
click at [63, 94] on link "All Projects" at bounding box center [56, 98] width 61 height 24
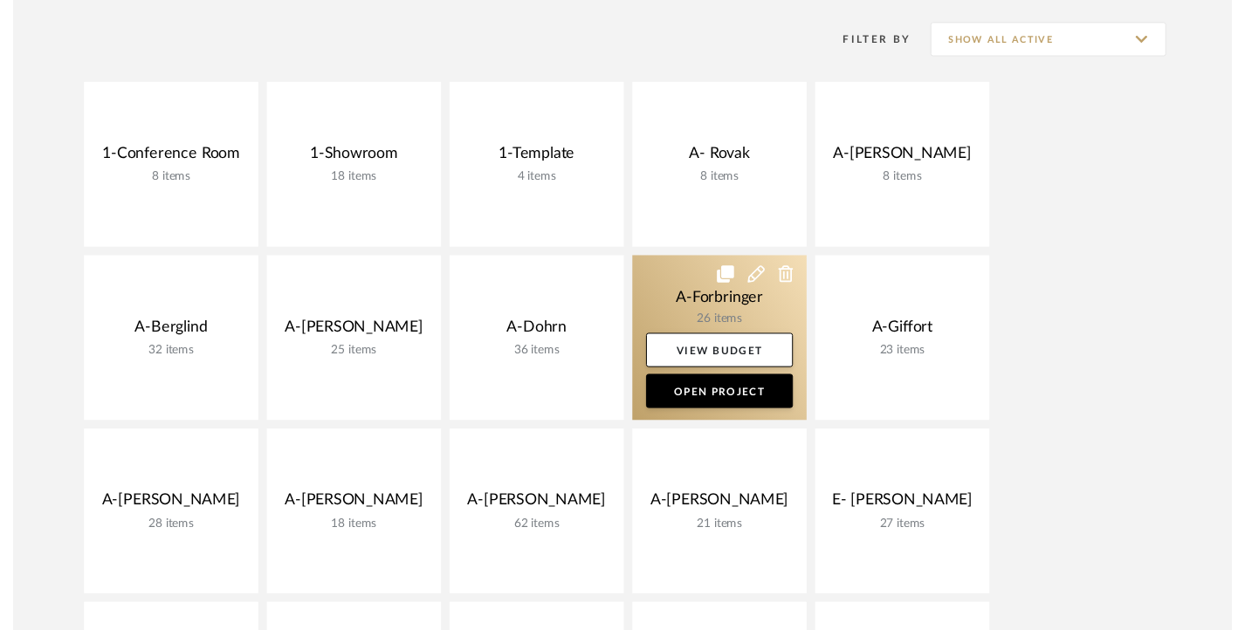
scroll to position [257, 0]
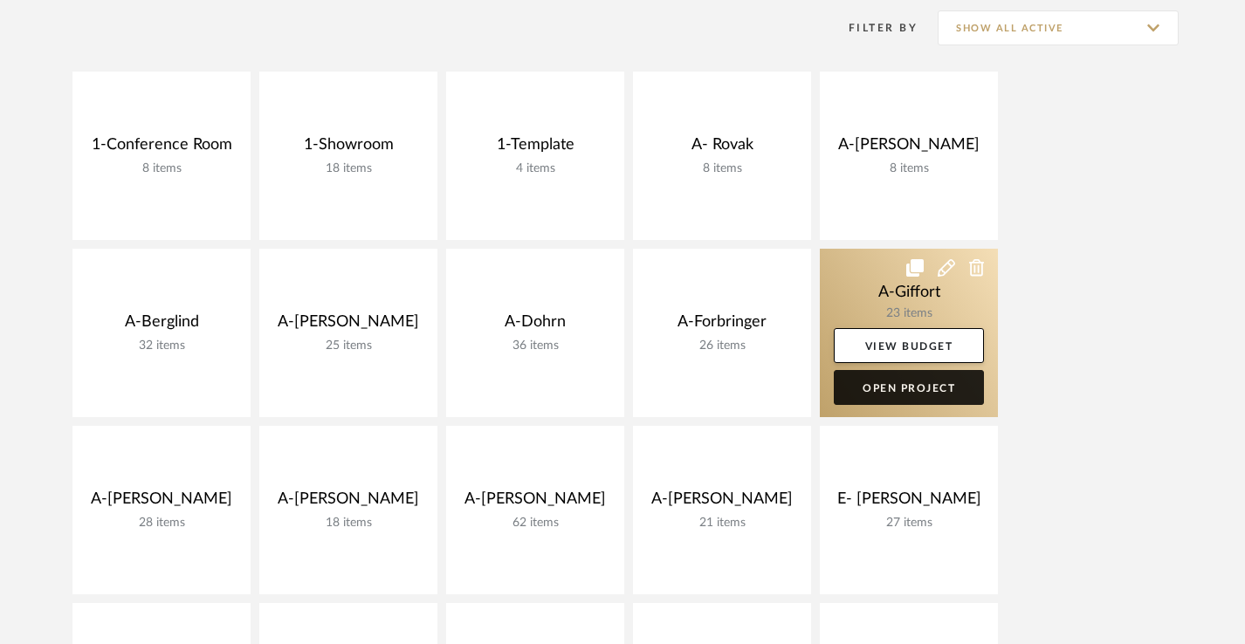
click at [903, 400] on link "Open Project" at bounding box center [908, 387] width 150 height 35
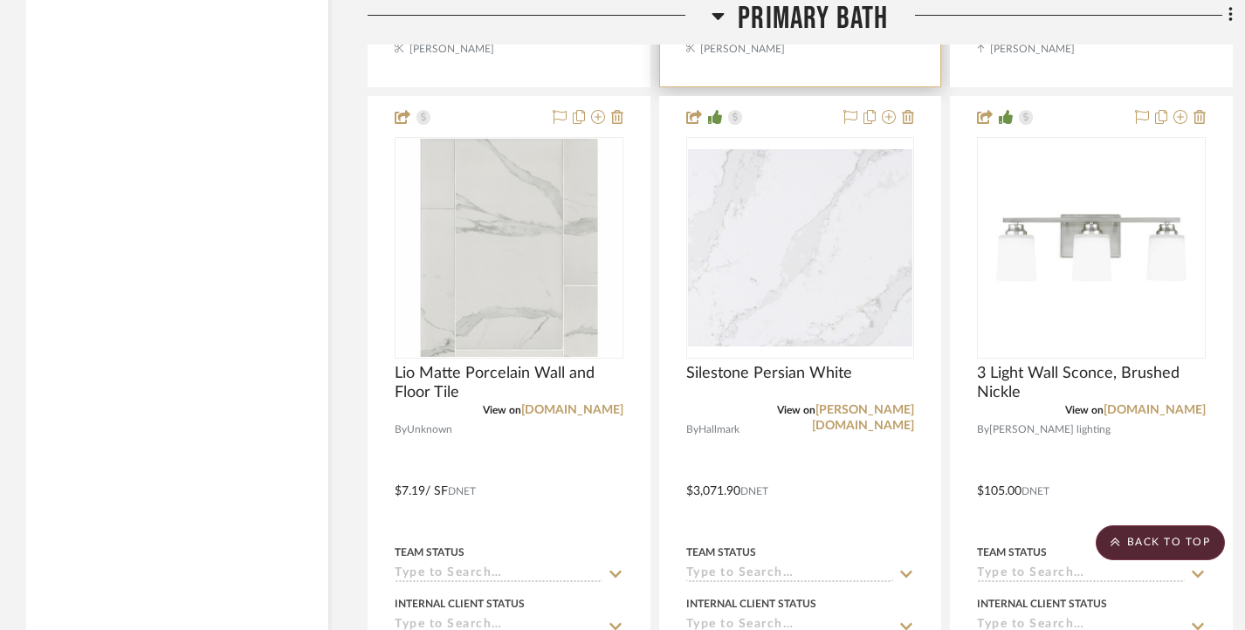
scroll to position [2799, 0]
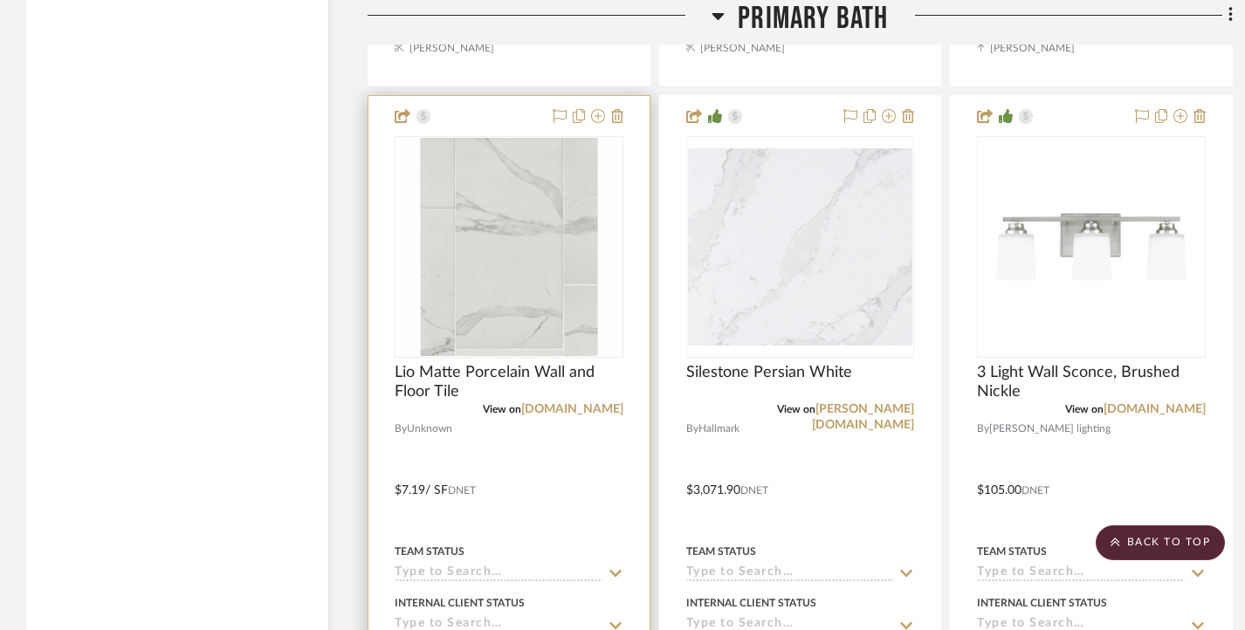
click at [532, 300] on img "0" at bounding box center [509, 247] width 218 height 218
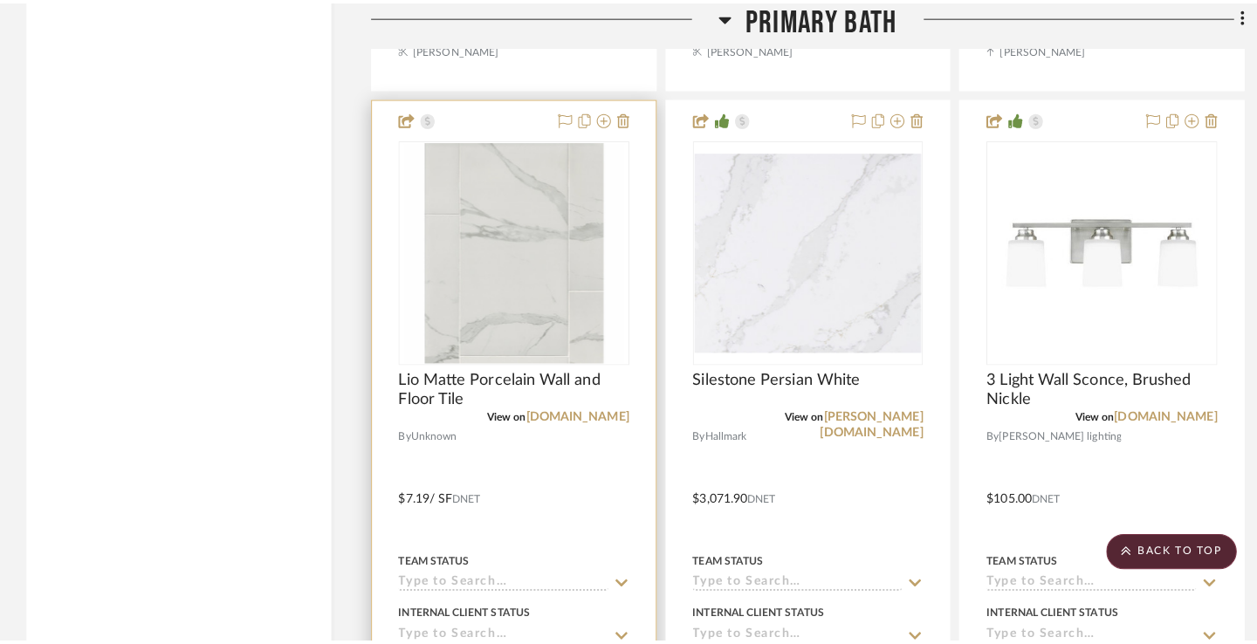
scroll to position [0, 0]
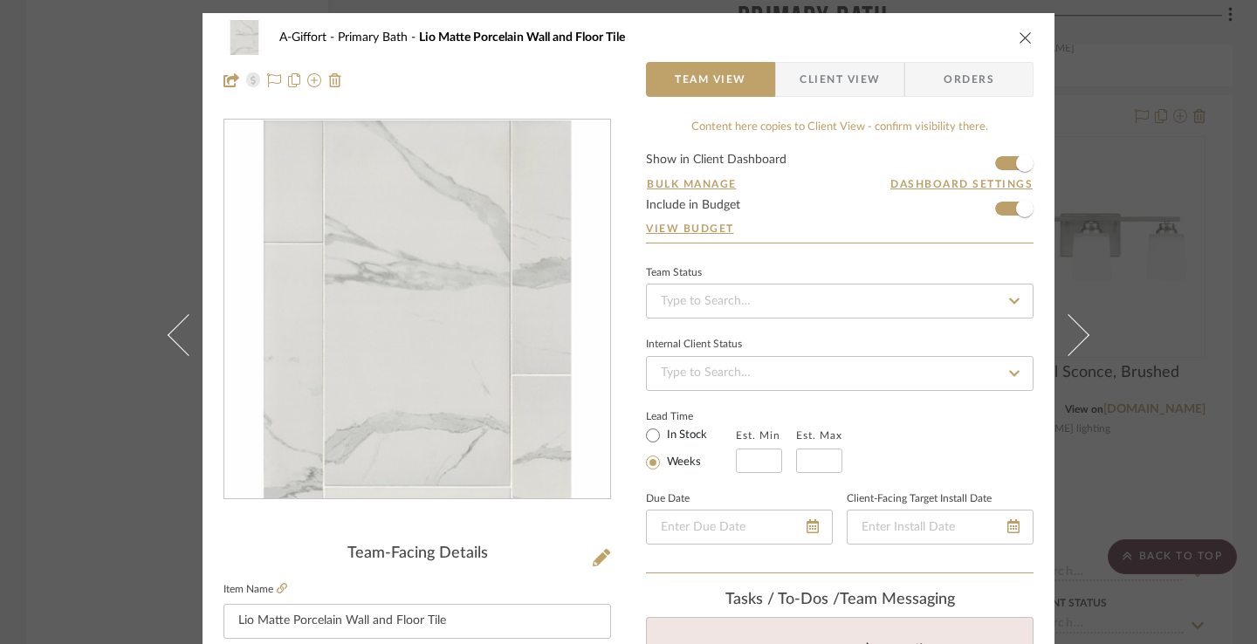
click at [1019, 34] on icon "close" at bounding box center [1026, 38] width 14 height 14
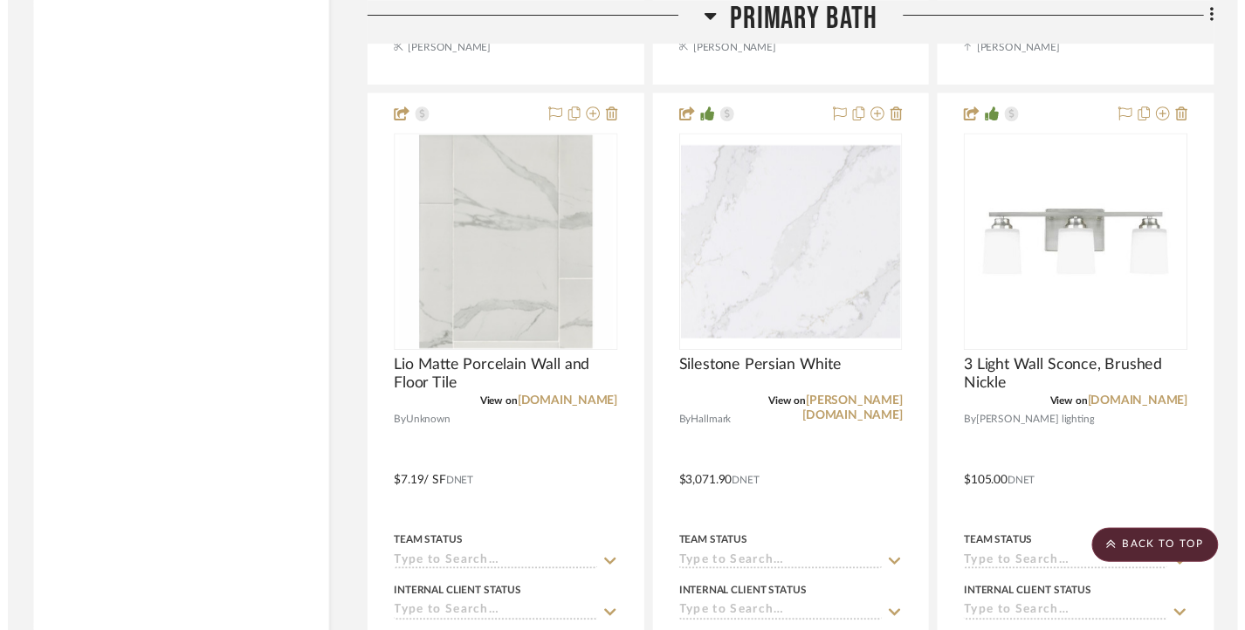
scroll to position [2799, 0]
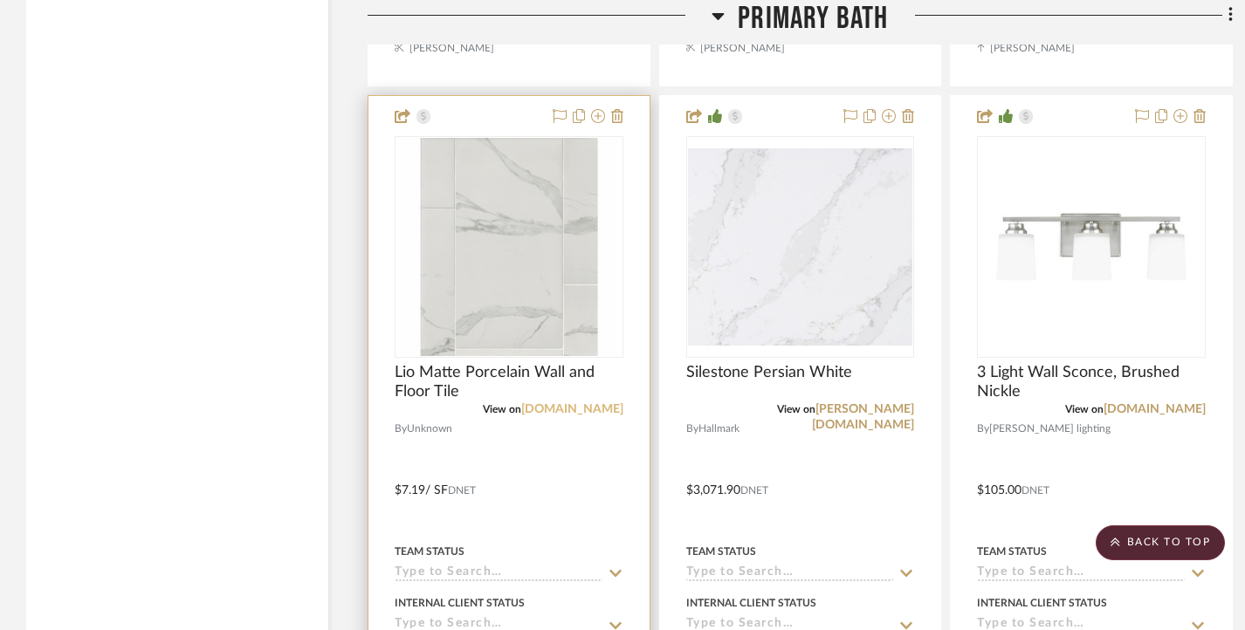
click at [580, 405] on link "tileshop.com" at bounding box center [572, 409] width 102 height 12
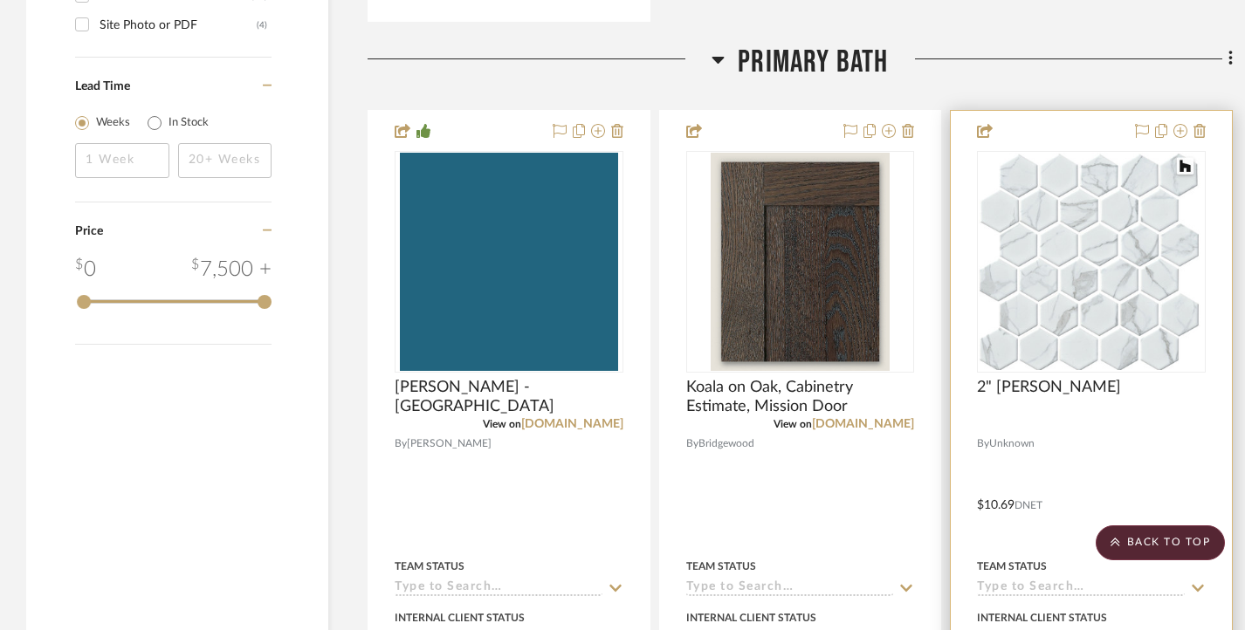
scroll to position [2028, 0]
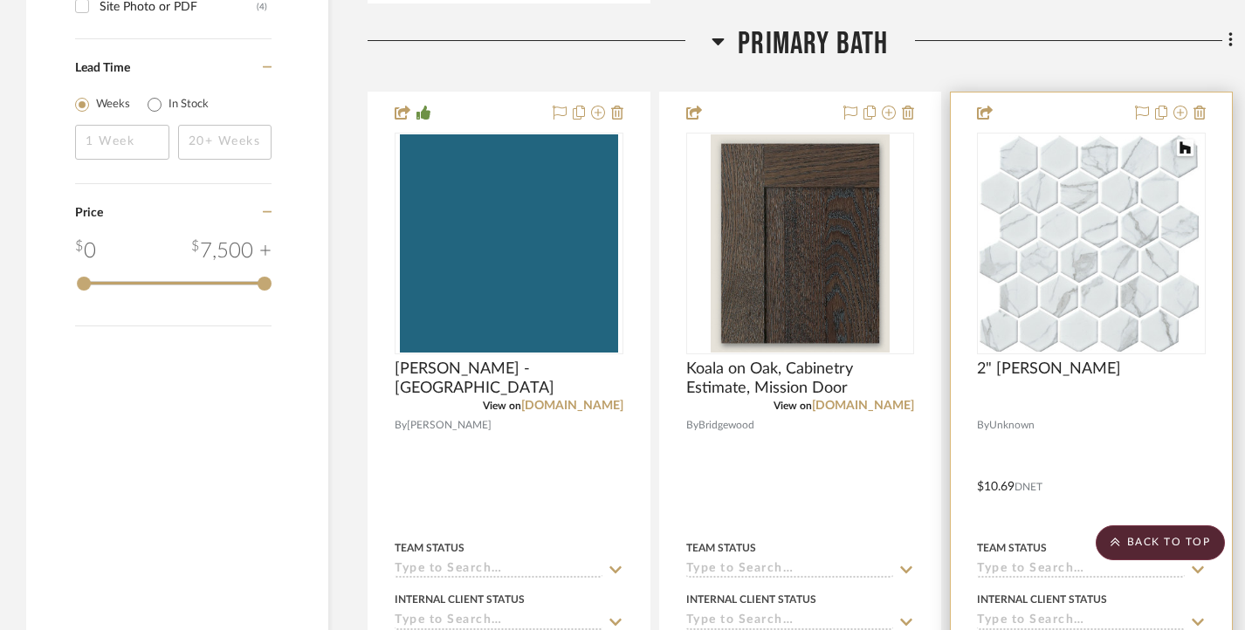
click at [1068, 281] on img "0" at bounding box center [1090, 242] width 225 height 217
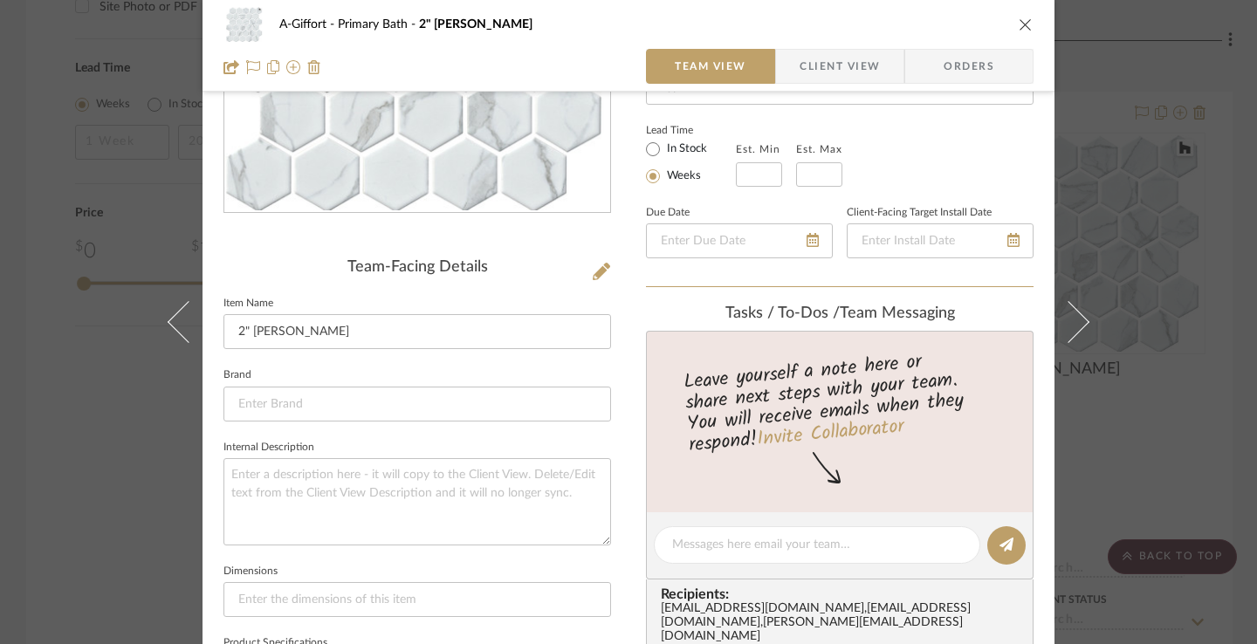
scroll to position [0, 0]
